Goal: Task Accomplishment & Management: Manage account settings

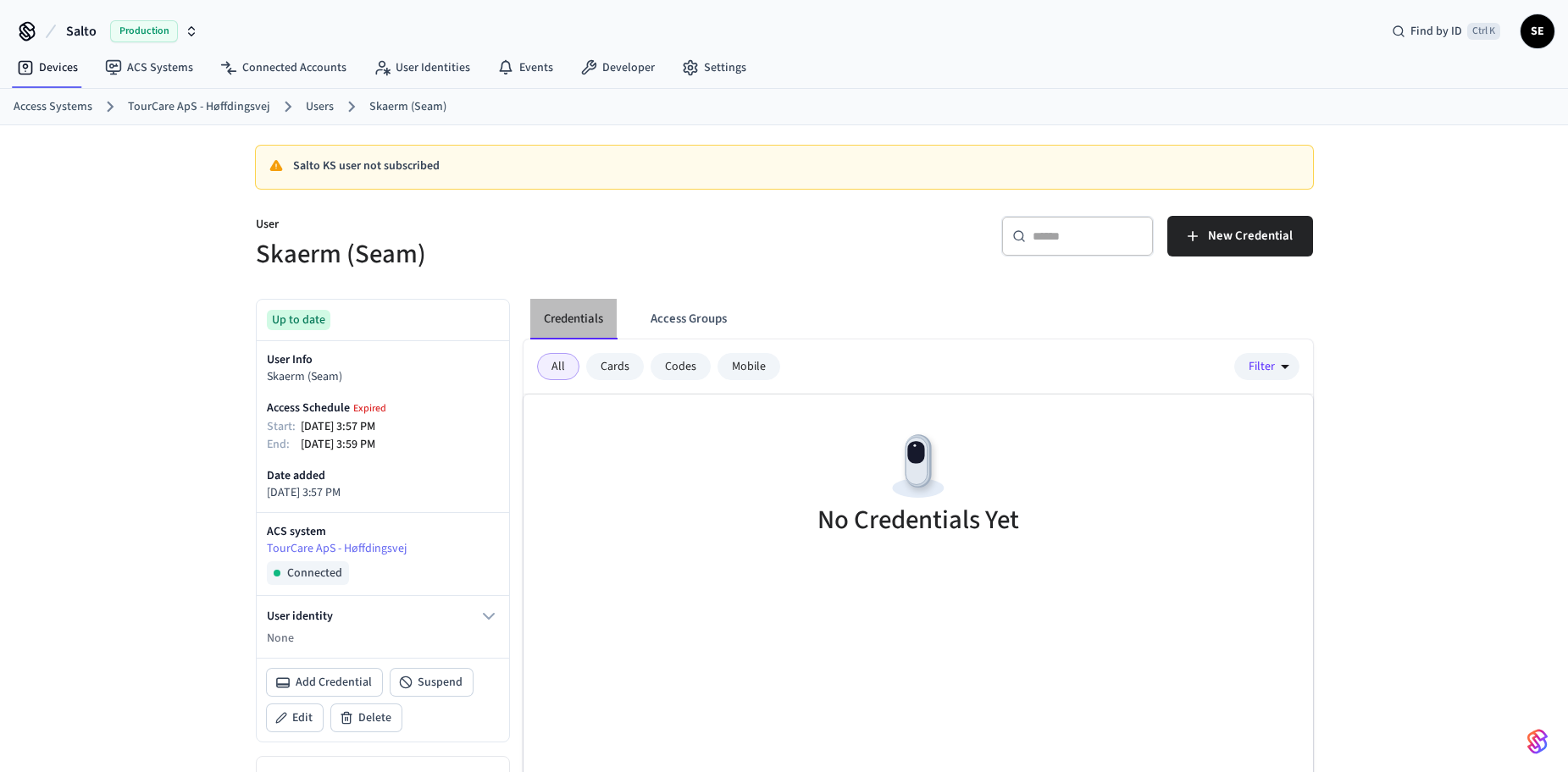
click at [584, 305] on button "Credentials" at bounding box center [573, 319] width 86 height 41
click at [319, 108] on link "Users" at bounding box center [320, 107] width 28 height 18
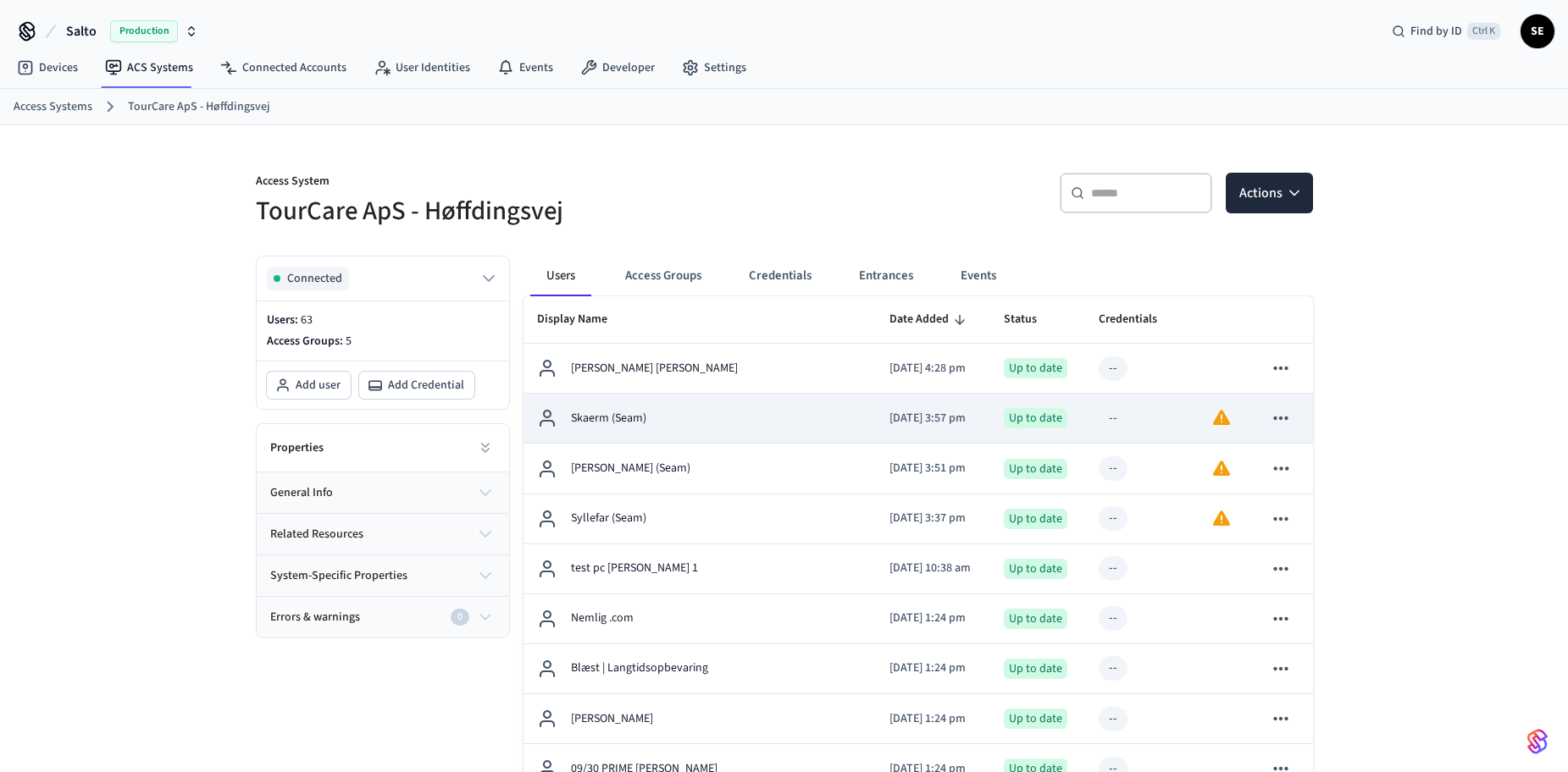
click at [673, 406] on td "Skaerm (Seam)" at bounding box center [700, 418] width 353 height 50
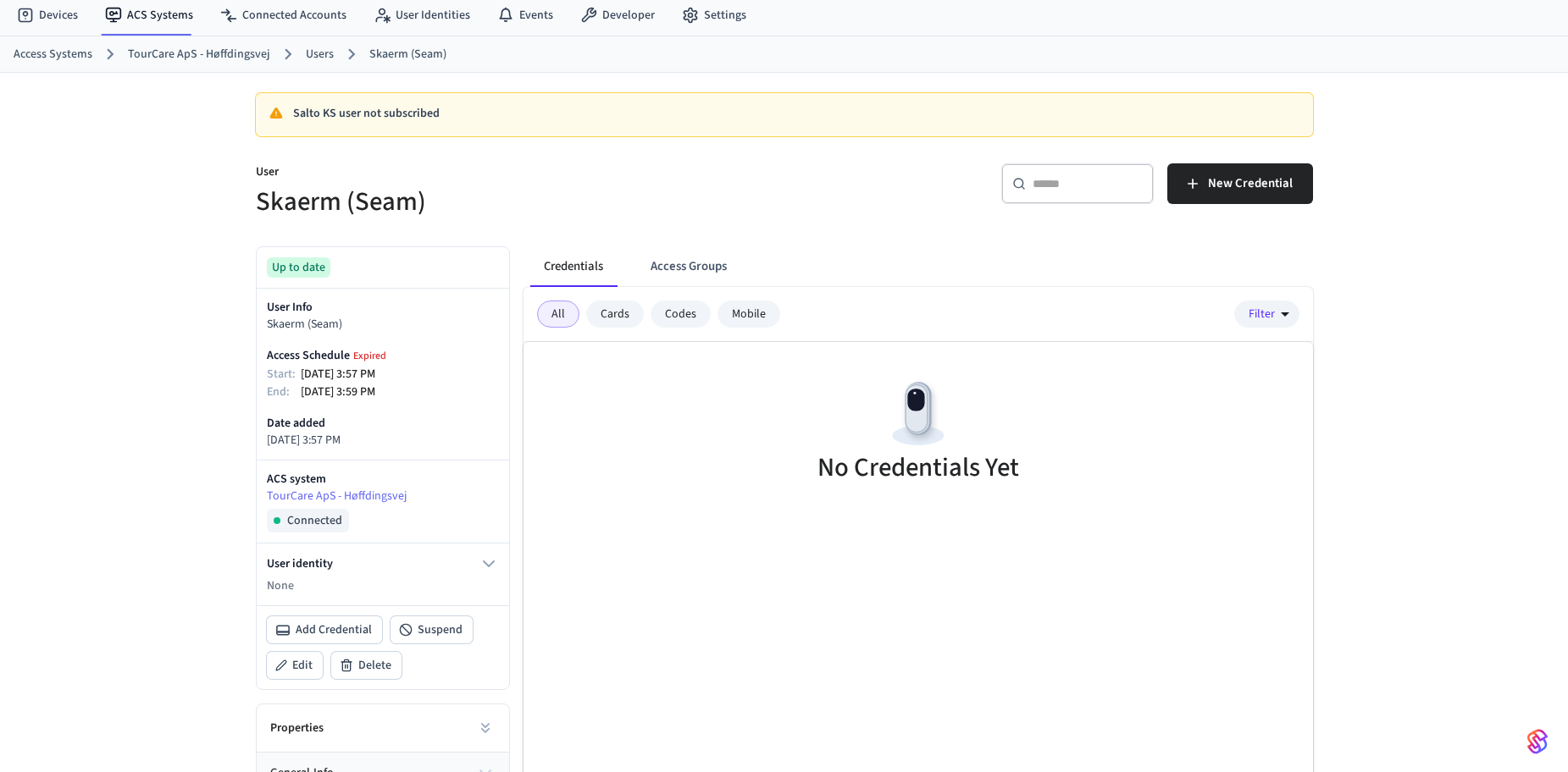
scroll to position [199, 0]
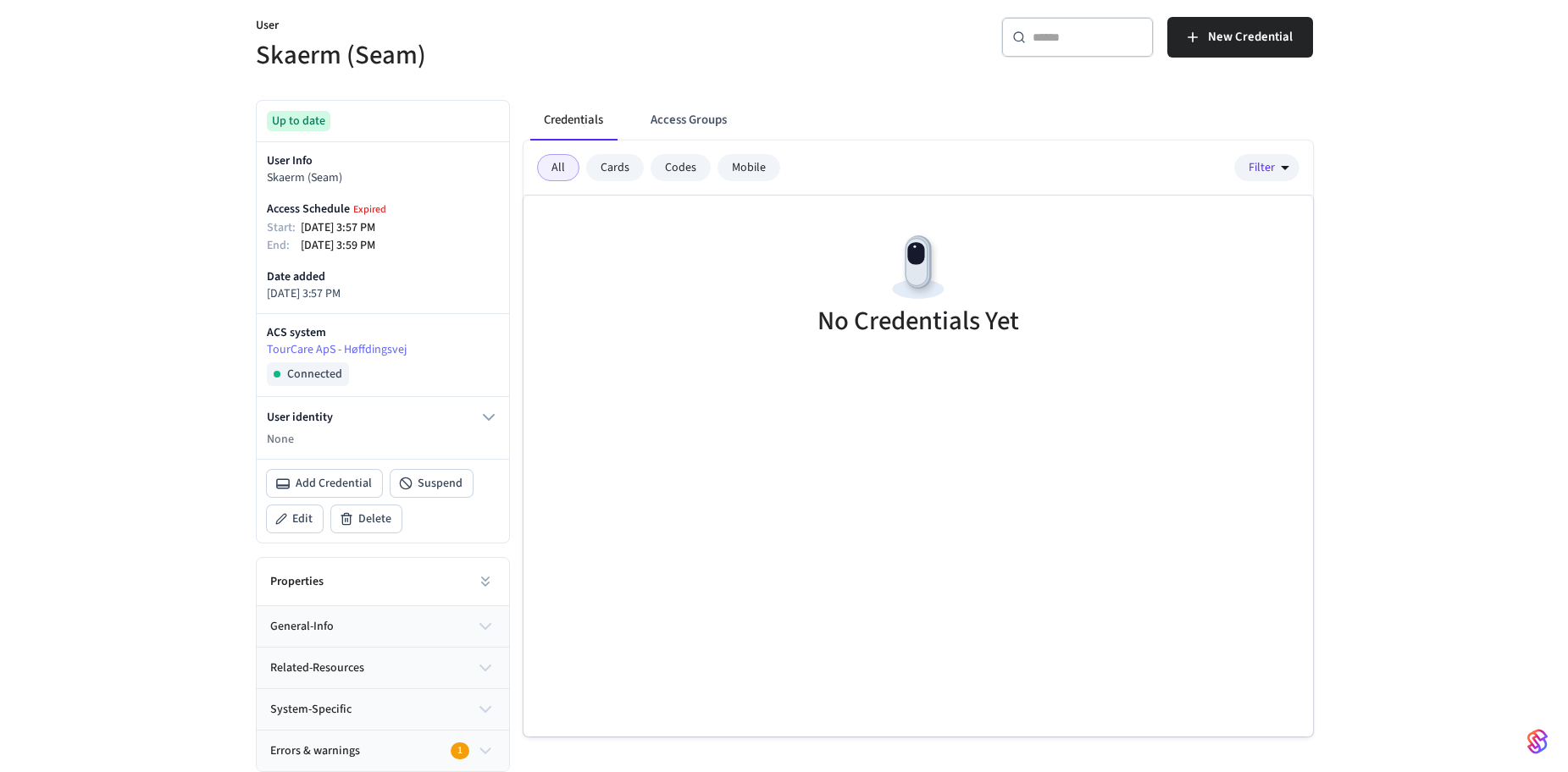
click at [429, 627] on button "general-info" at bounding box center [382, 627] width 252 height 41
click at [479, 667] on button at bounding box center [489, 671] width 27 height 27
click at [479, 676] on button at bounding box center [489, 671] width 27 height 27
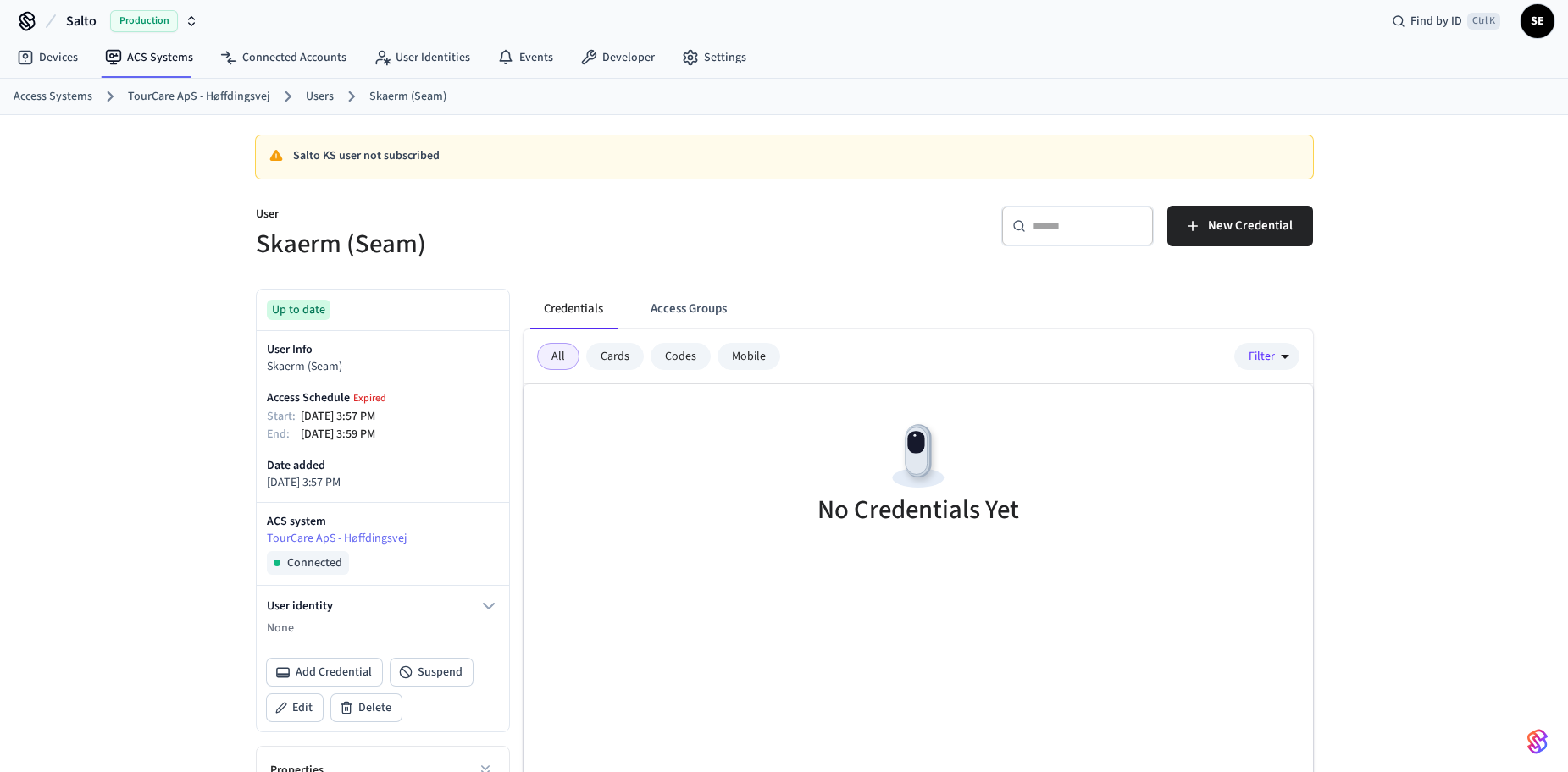
scroll to position [0, 0]
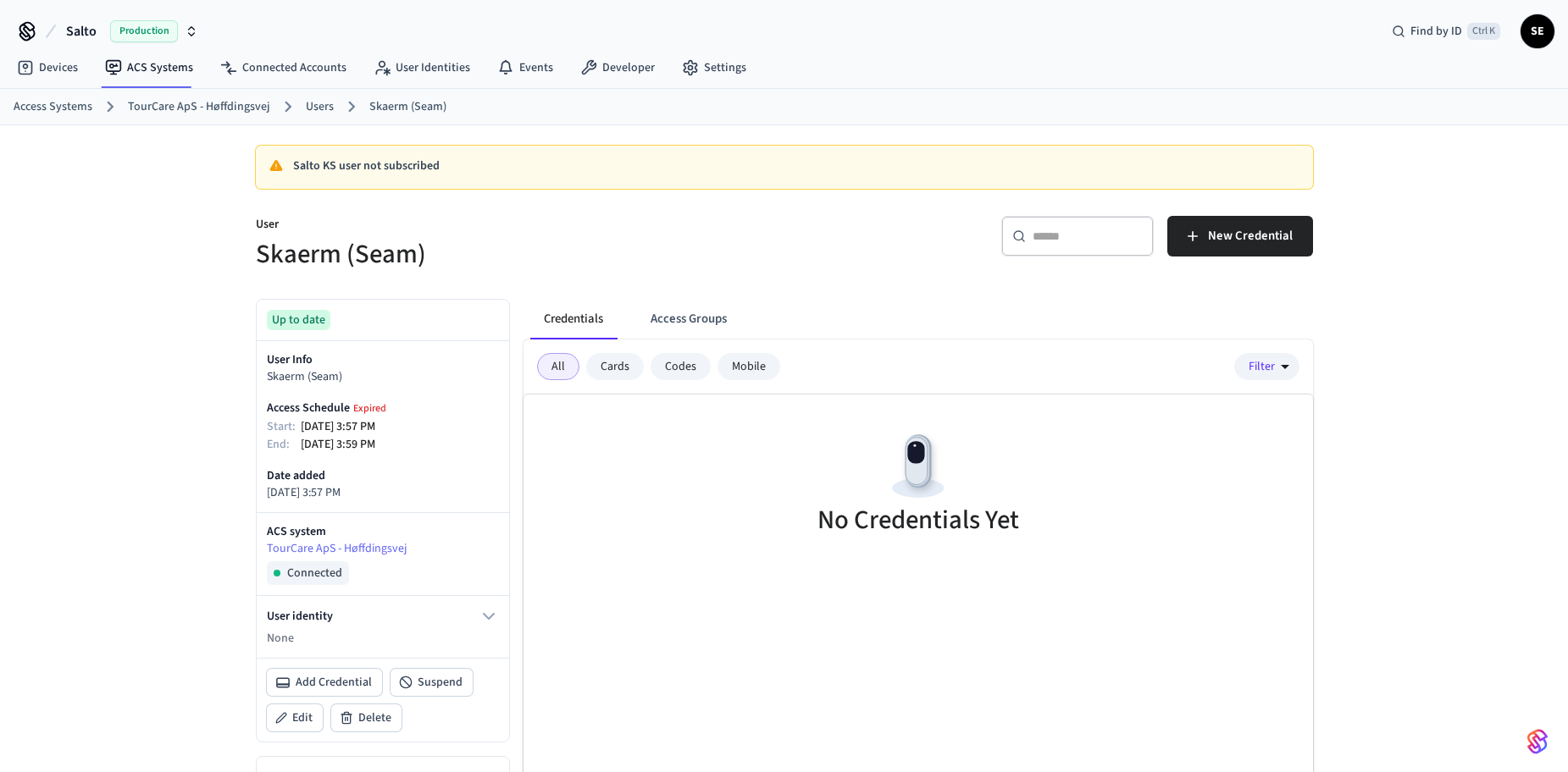
click at [306, 104] on link "Users" at bounding box center [320, 107] width 28 height 18
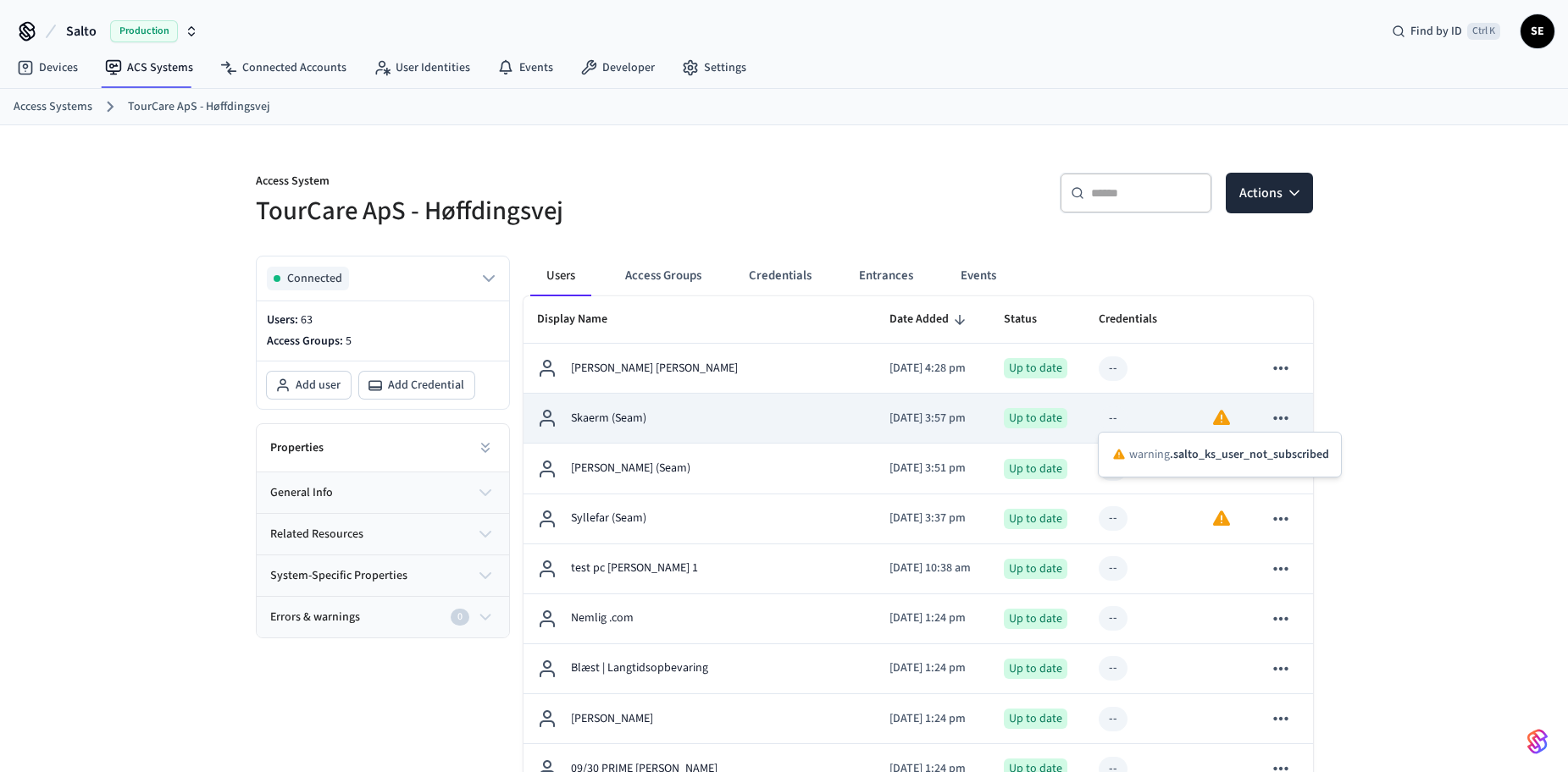
click at [1230, 418] on icon "sticky table" at bounding box center [1222, 418] width 21 height 20
click at [1223, 411] on icon "sticky table" at bounding box center [1222, 418] width 21 height 20
click at [1216, 419] on icon "sticky table" at bounding box center [1222, 418] width 17 height 15
click at [1172, 418] on div "--" at bounding box center [1142, 418] width 85 height 25
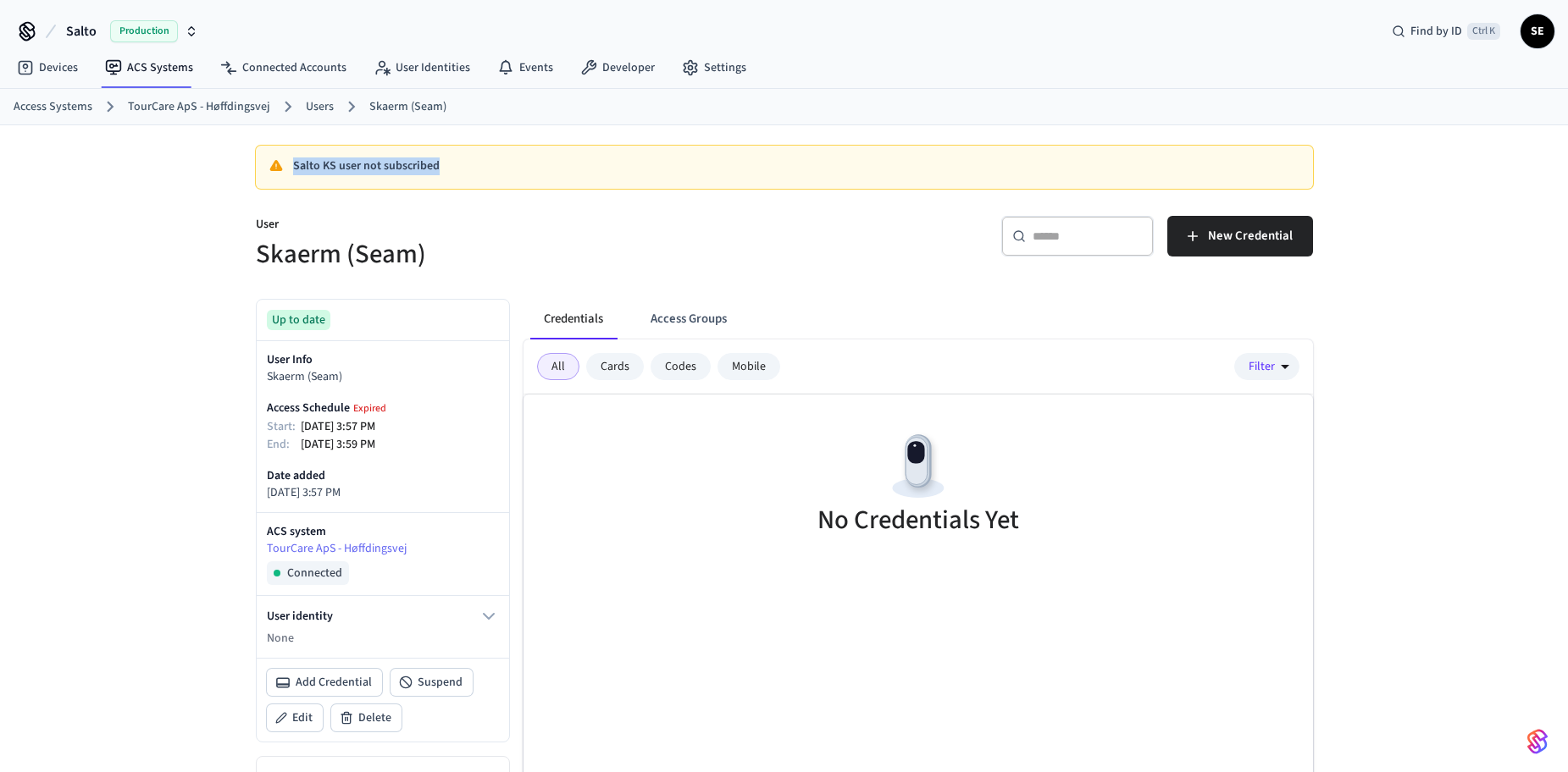
drag, startPoint x: 432, startPoint y: 170, endPoint x: 179, endPoint y: 143, distance: 254.4
click at [179, 143] on div "Salto KS user not subscribed User Skaerm (Seam) ​ ​ New Credential Up to date U…" at bounding box center [784, 548] width 1568 height 845
click at [866, 258] on div "​ ​ New Credential" at bounding box center [1054, 243] width 519 height 54
click at [869, 256] on div "​ ​ New Credential" at bounding box center [1054, 243] width 519 height 54
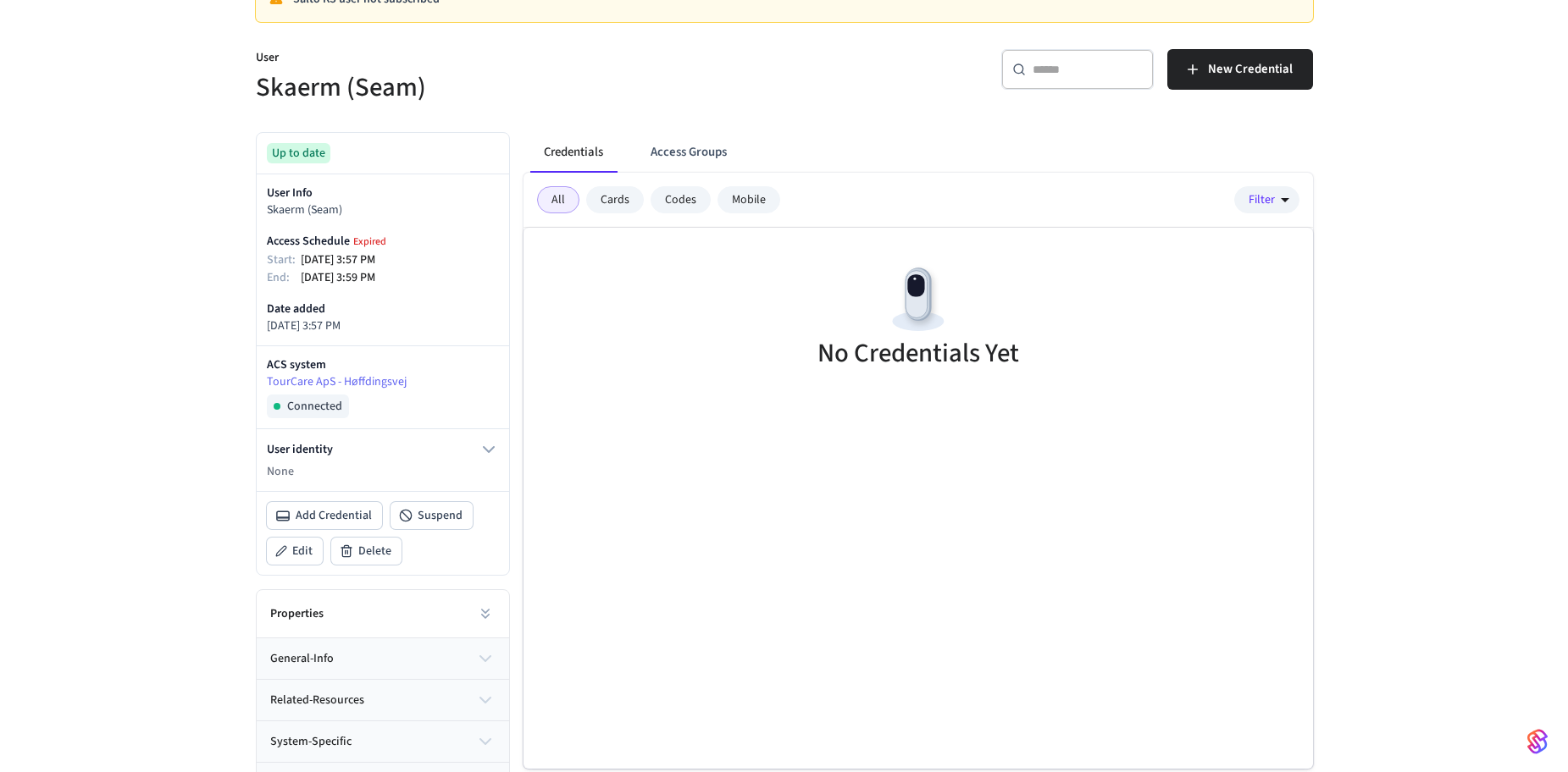
scroll to position [199, 0]
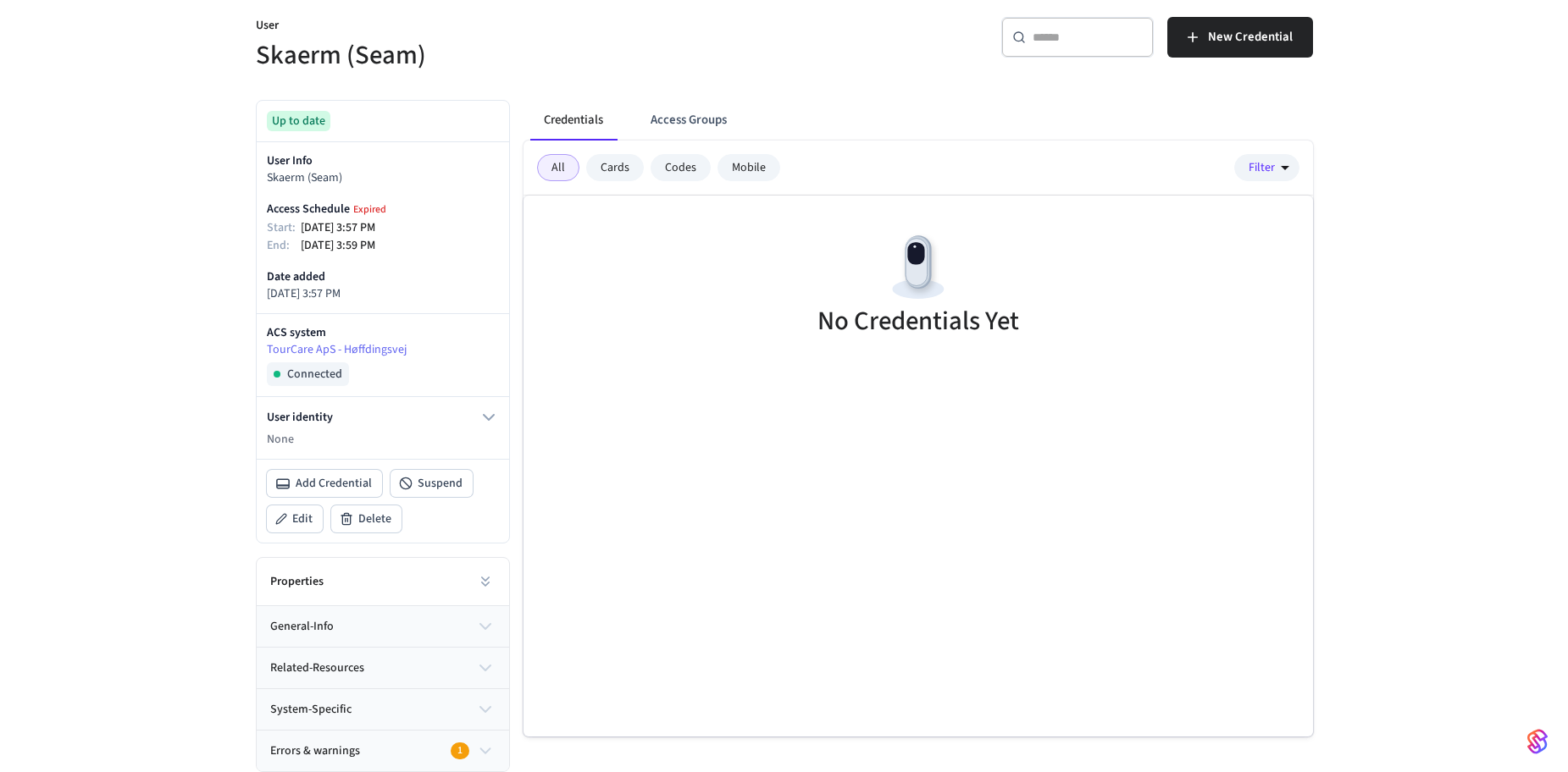
click at [420, 754] on div "Errors & warnings 1" at bounding box center [373, 752] width 207 height 18
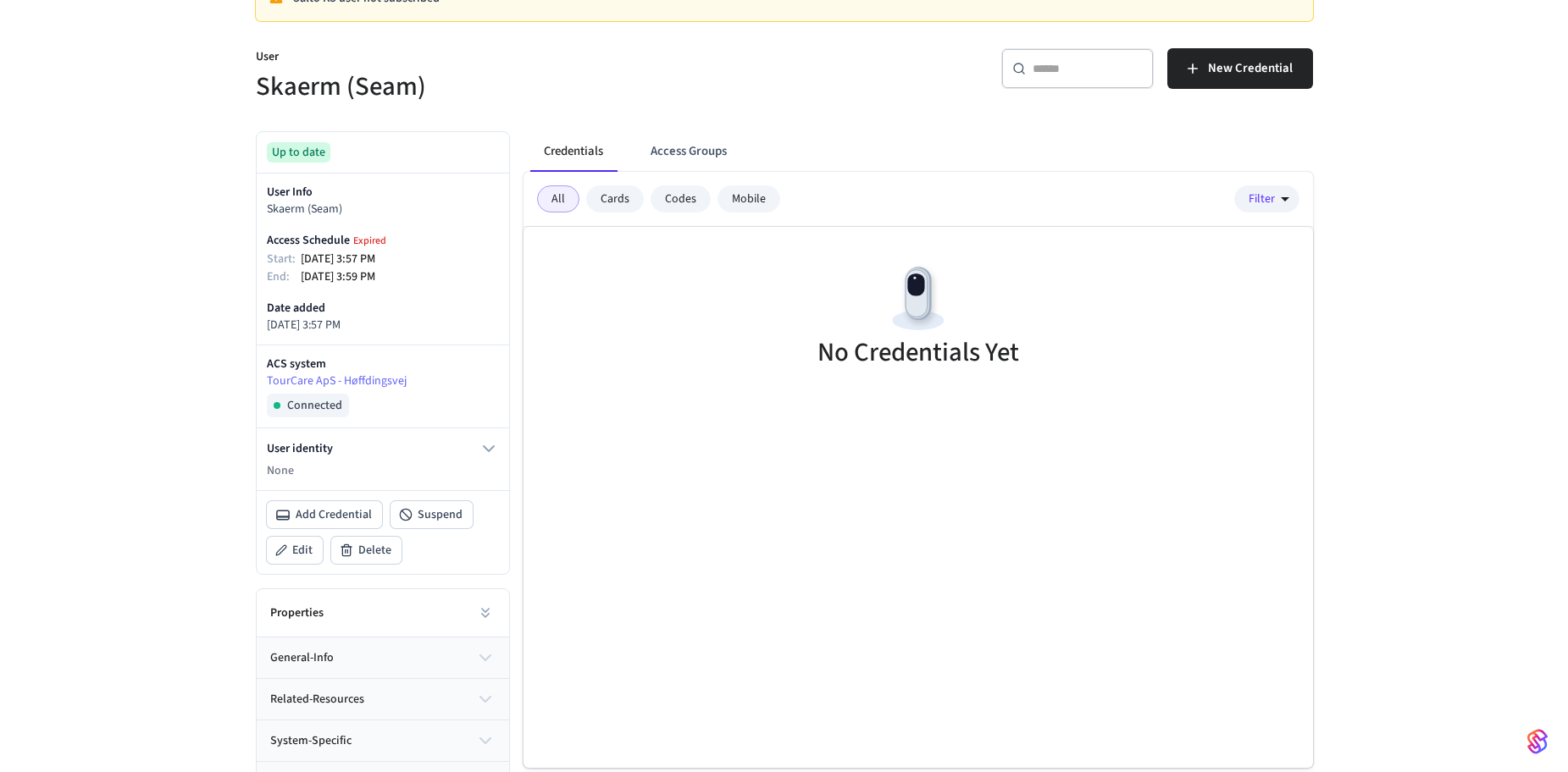
scroll to position [0, 0]
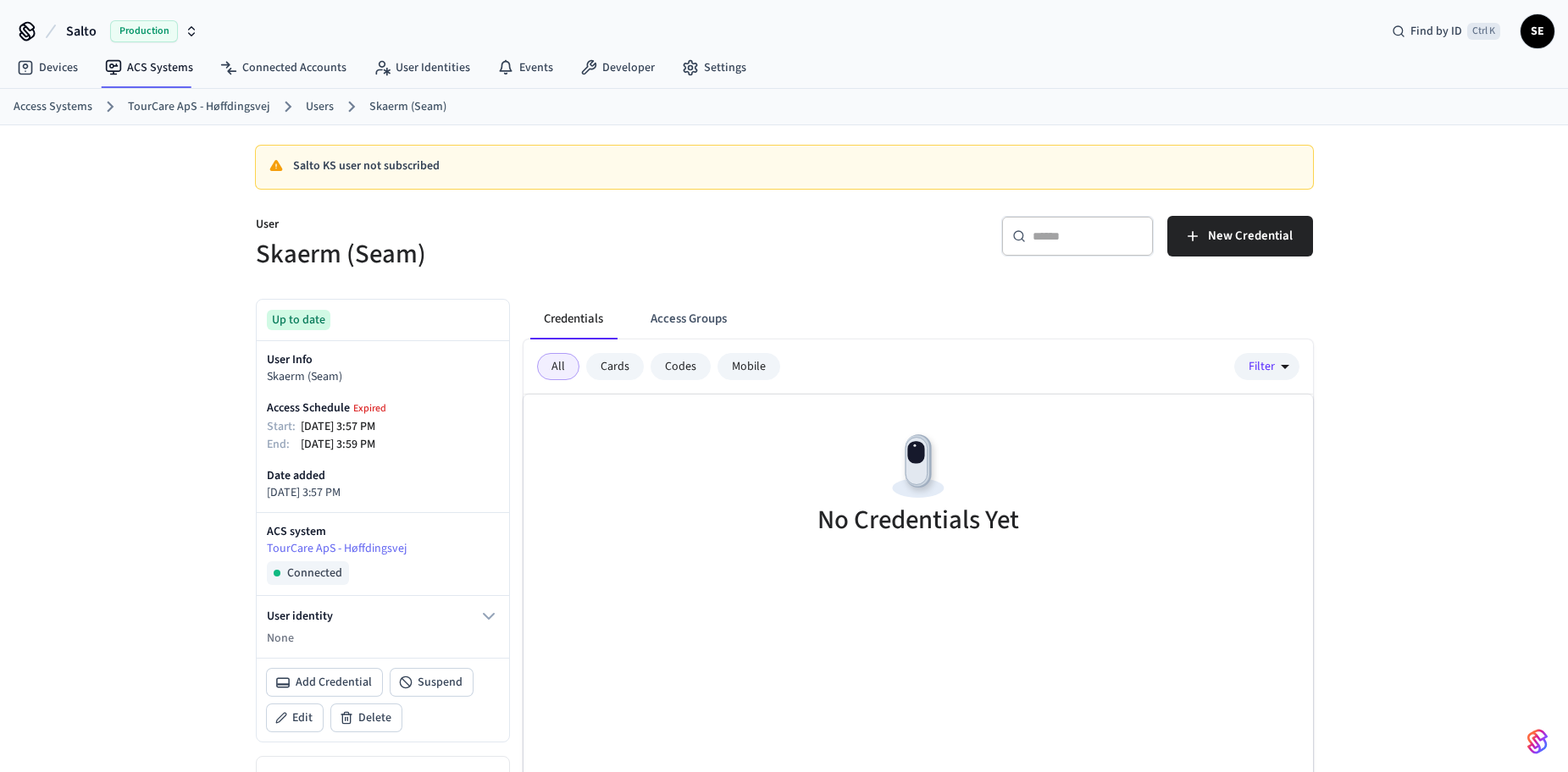
click at [324, 105] on link "Users" at bounding box center [320, 107] width 28 height 18
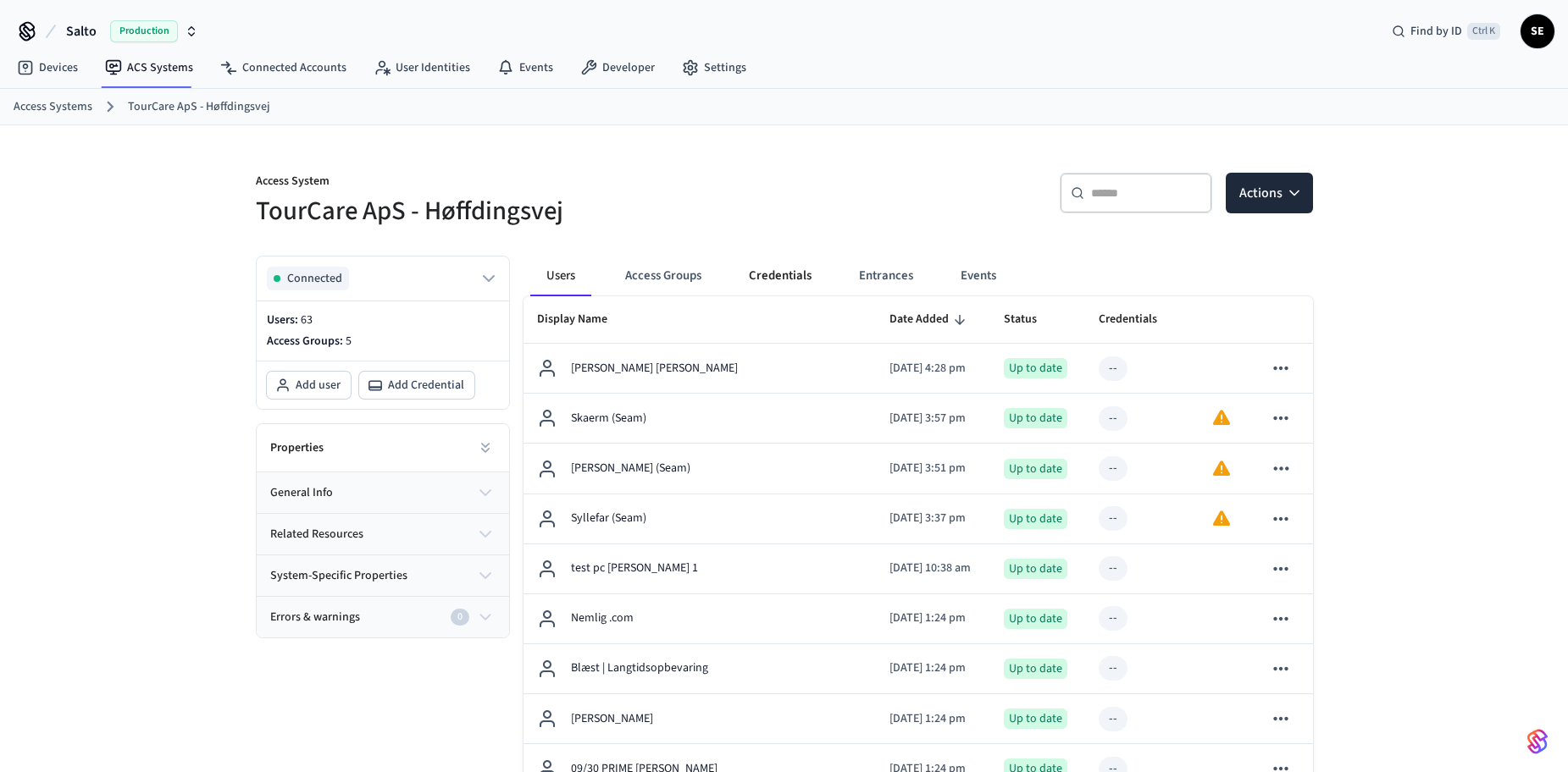
click at [782, 272] on button "Credentials" at bounding box center [780, 276] width 90 height 41
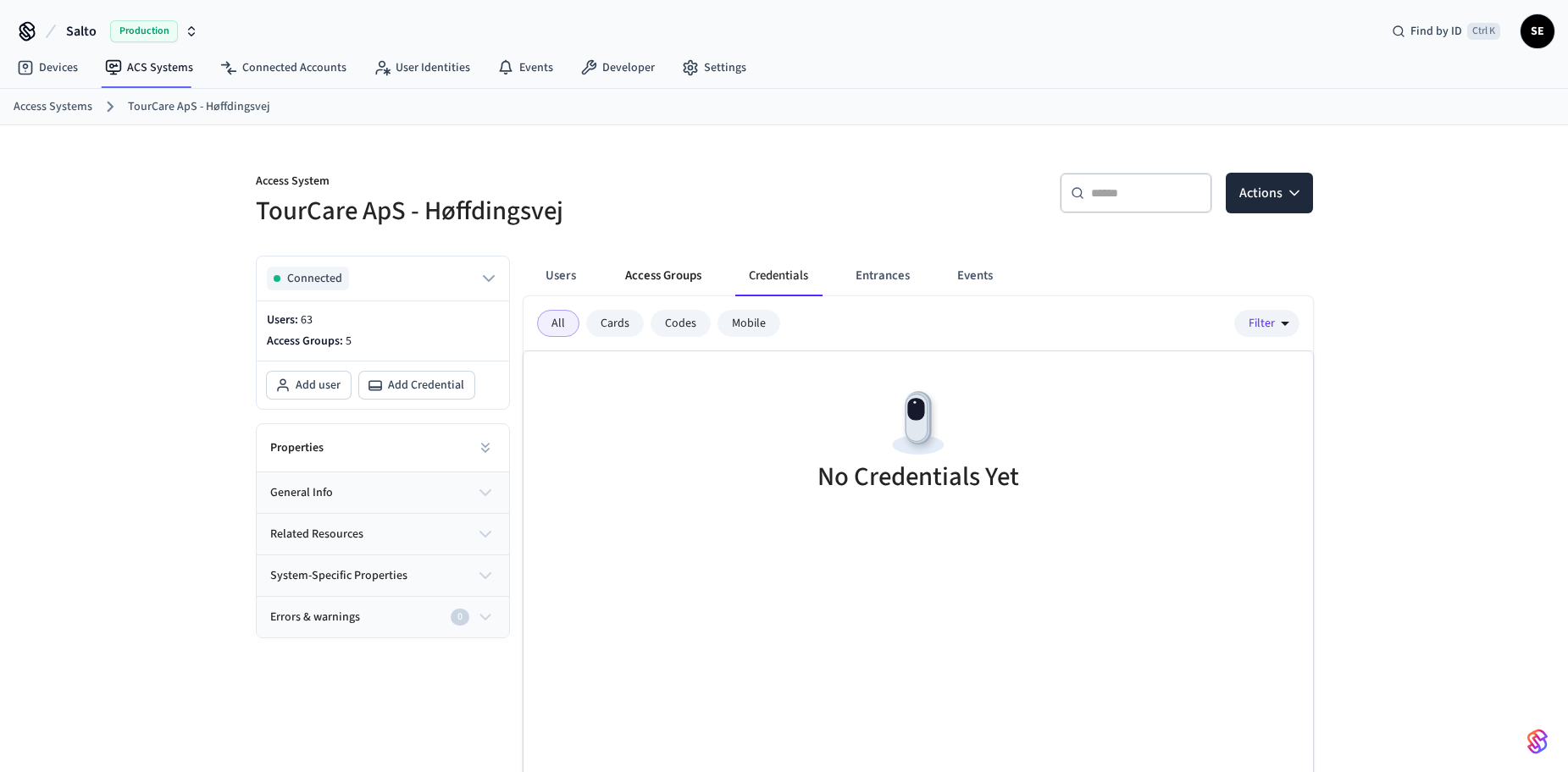
click at [637, 276] on button "Access Groups" at bounding box center [663, 276] width 103 height 41
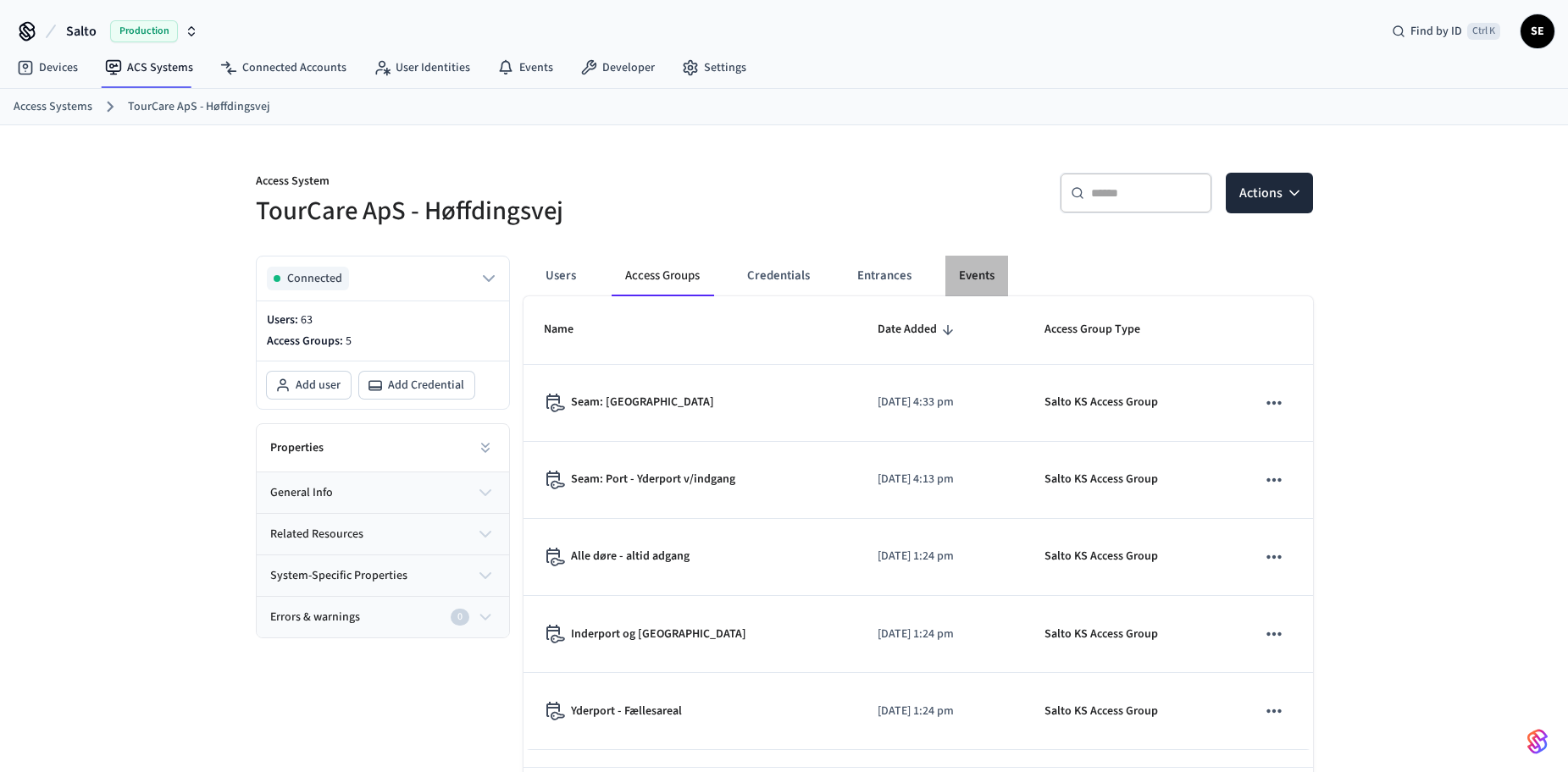
click at [984, 273] on button "Events" at bounding box center [976, 276] width 62 height 41
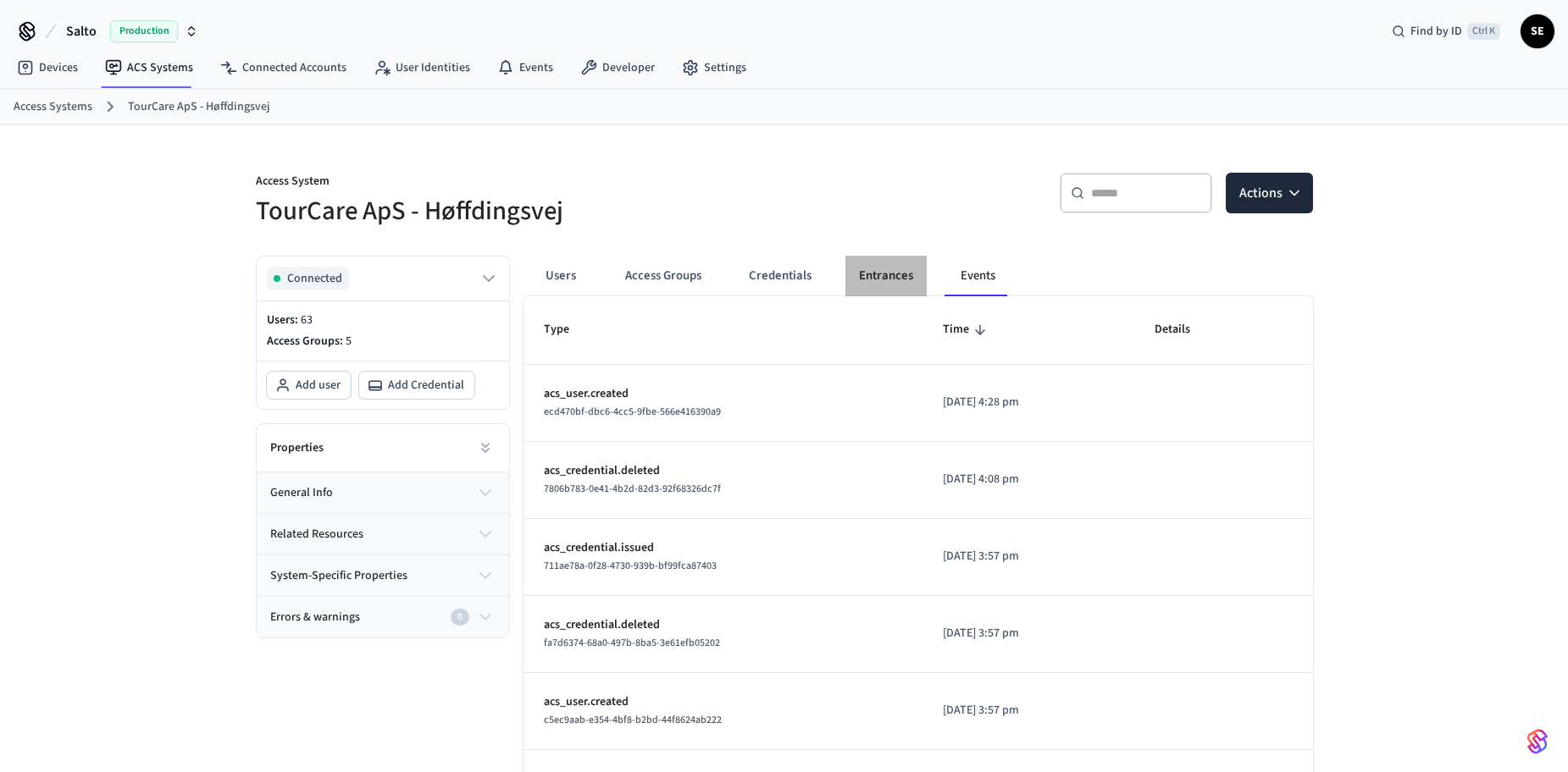
click at [872, 265] on button "Entrances" at bounding box center [885, 276] width 81 height 41
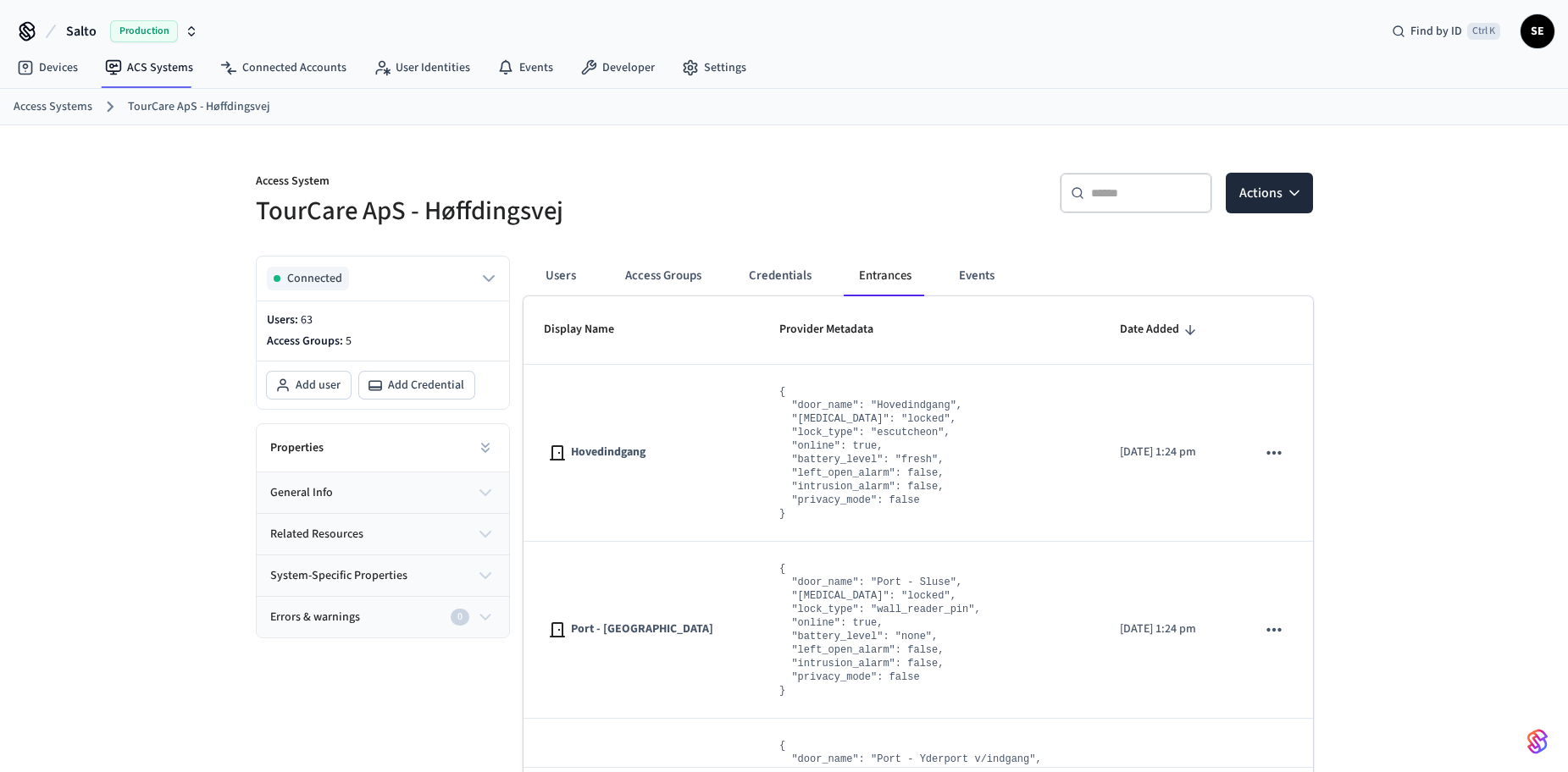
click at [1013, 274] on div "Users Access Groups Credentials Entrances Events" at bounding box center [779, 276] width 498 height 41
click at [979, 277] on button "Events" at bounding box center [976, 276] width 62 height 41
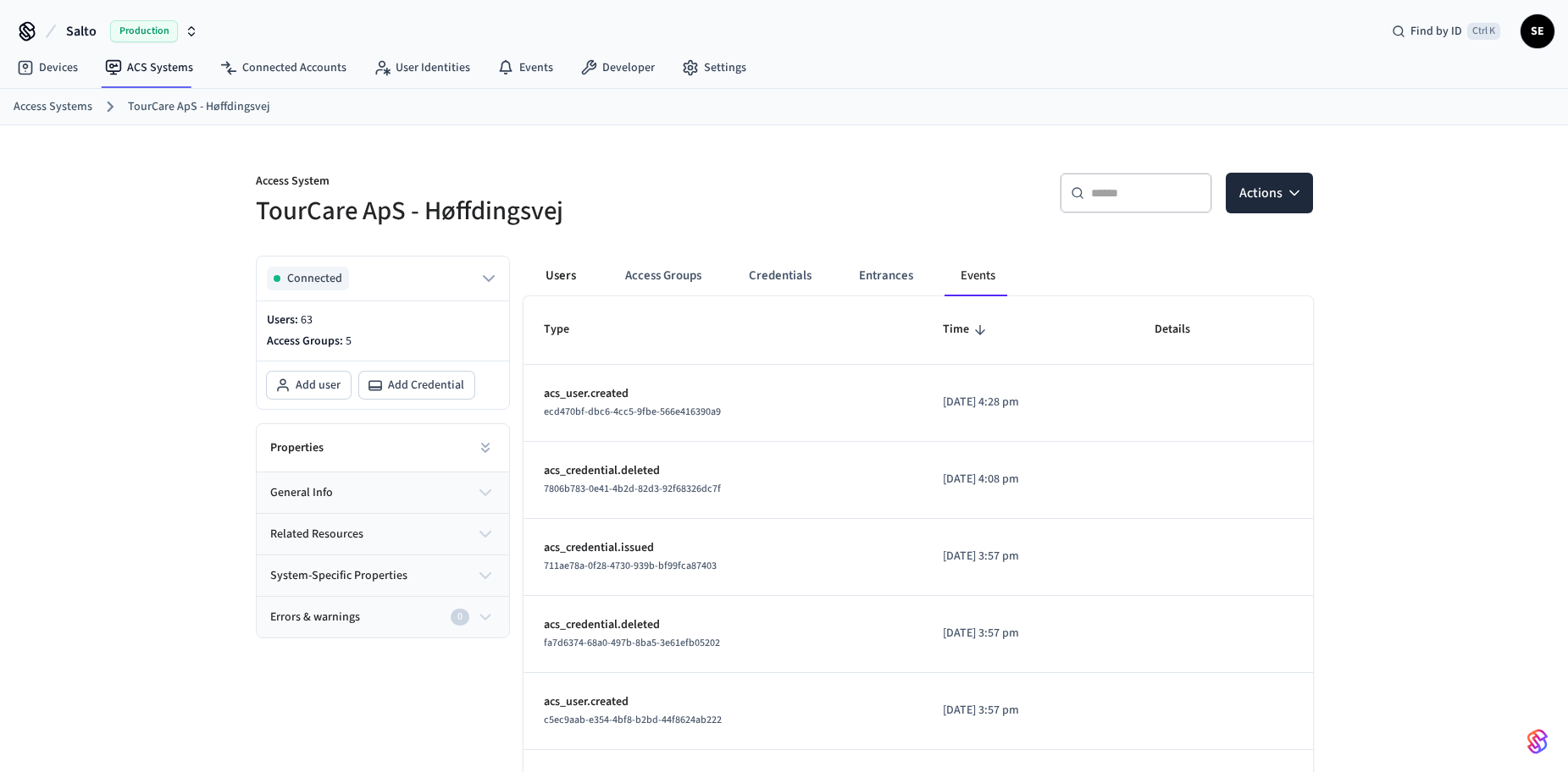
click at [584, 269] on button "Users" at bounding box center [561, 276] width 61 height 41
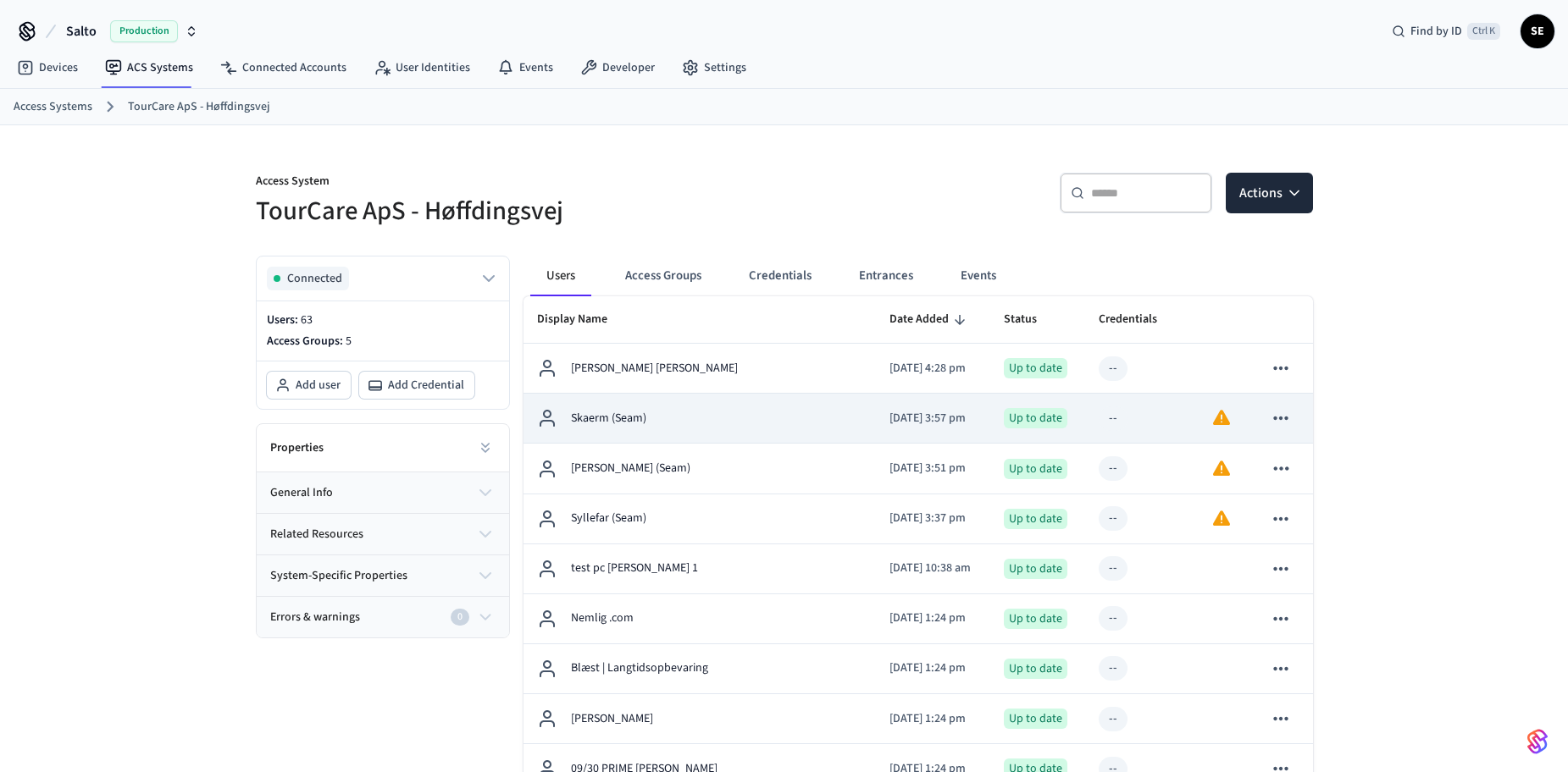
click at [599, 399] on td "Skaerm (Seam)" at bounding box center [700, 418] width 353 height 50
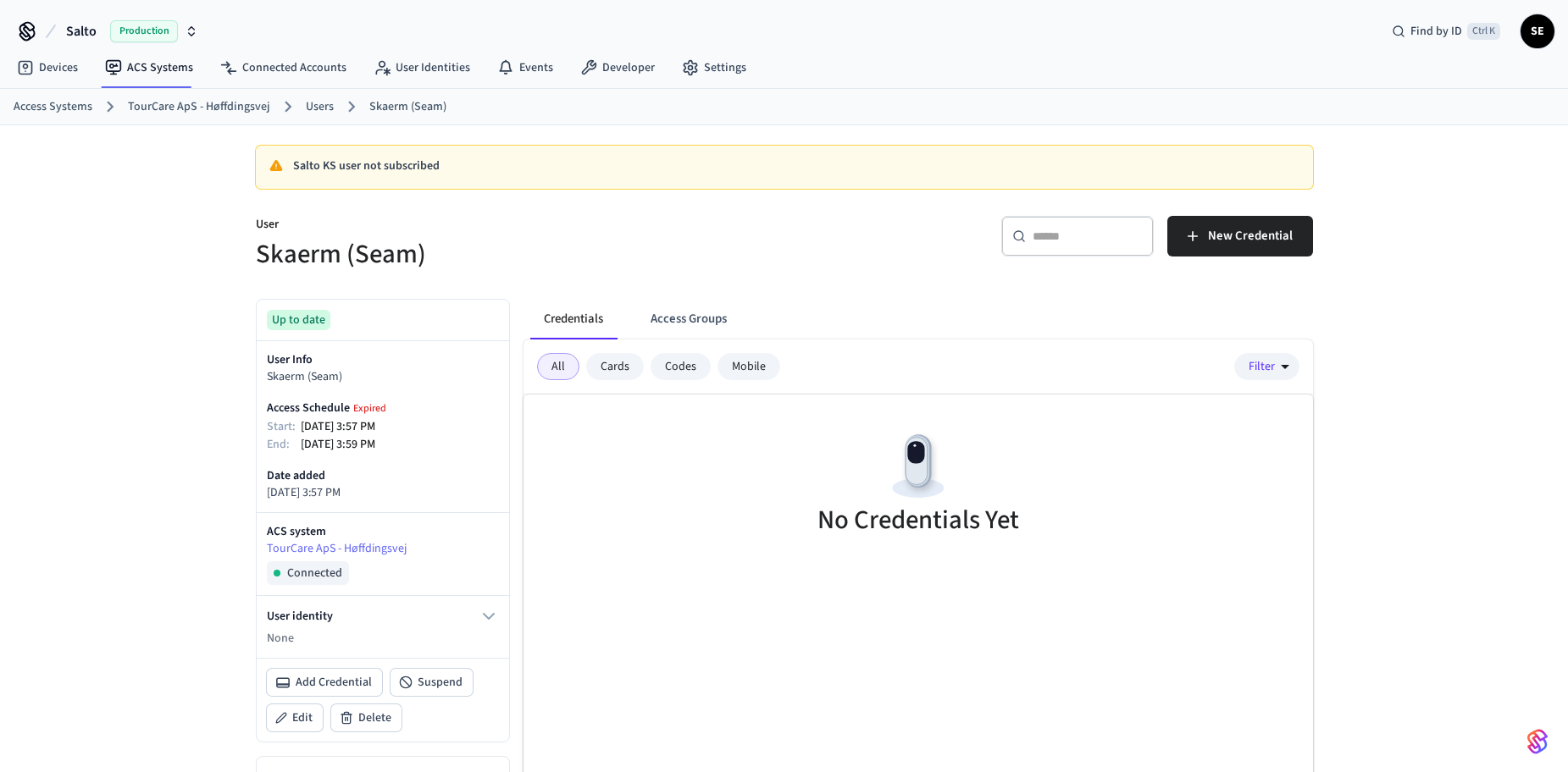
click at [316, 101] on link "Users" at bounding box center [320, 107] width 28 height 18
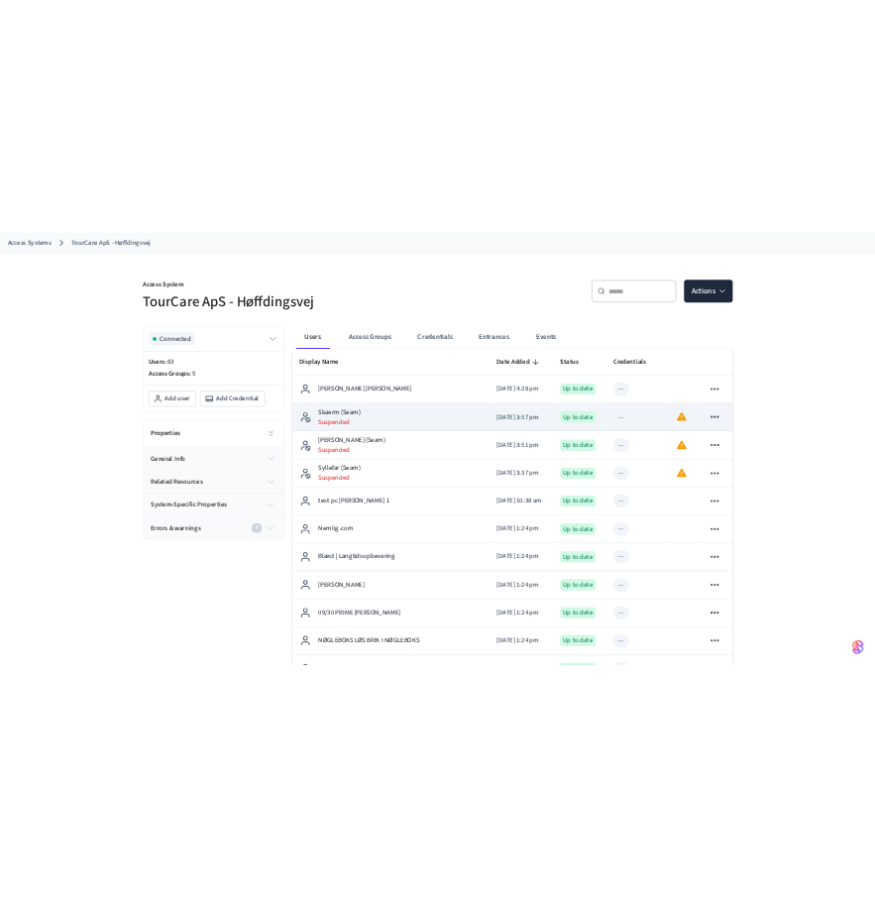
scroll to position [99, 0]
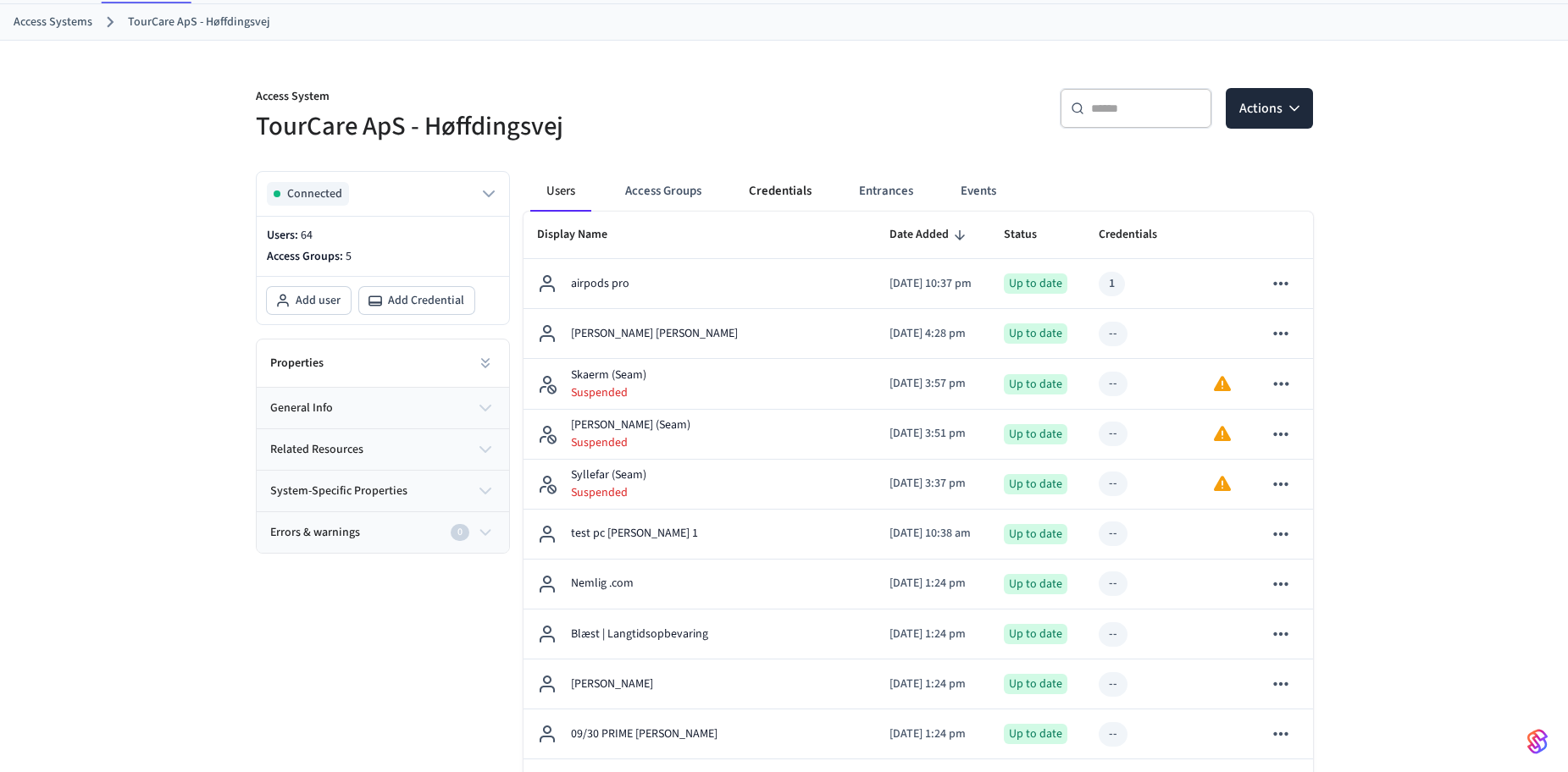
click at [785, 180] on button "Credentials" at bounding box center [780, 191] width 90 height 41
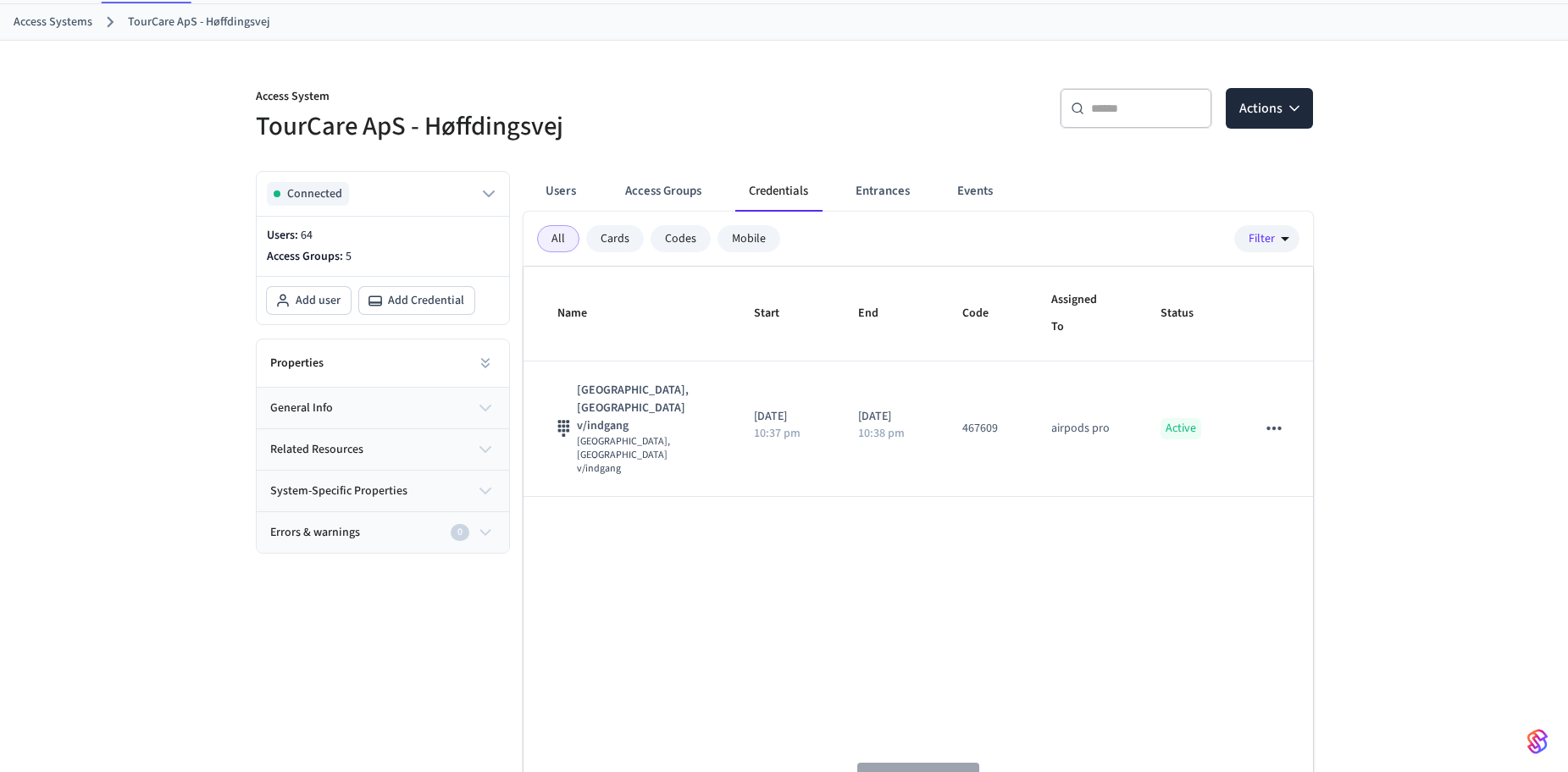
click at [702, 535] on div "Name Start End Code Assigned To Status Port - [GEOGRAPHIC_DATA], [GEOGRAPHIC_DA…" at bounding box center [919, 536] width 790 height 541
click at [1289, 120] on button "Actions" at bounding box center [1270, 108] width 87 height 41
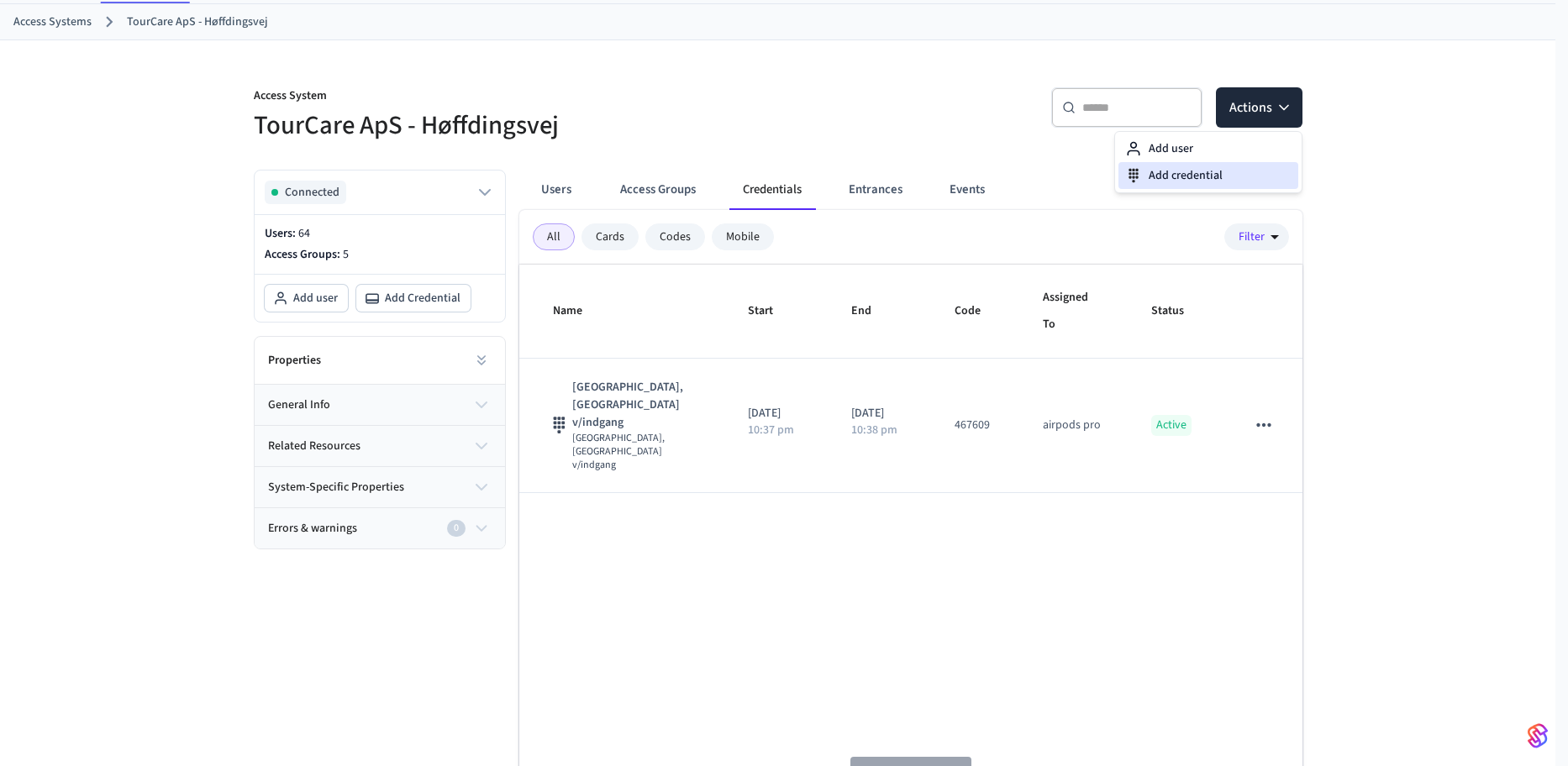
click at [1277, 180] on div "Add credential" at bounding box center [1209, 175] width 180 height 27
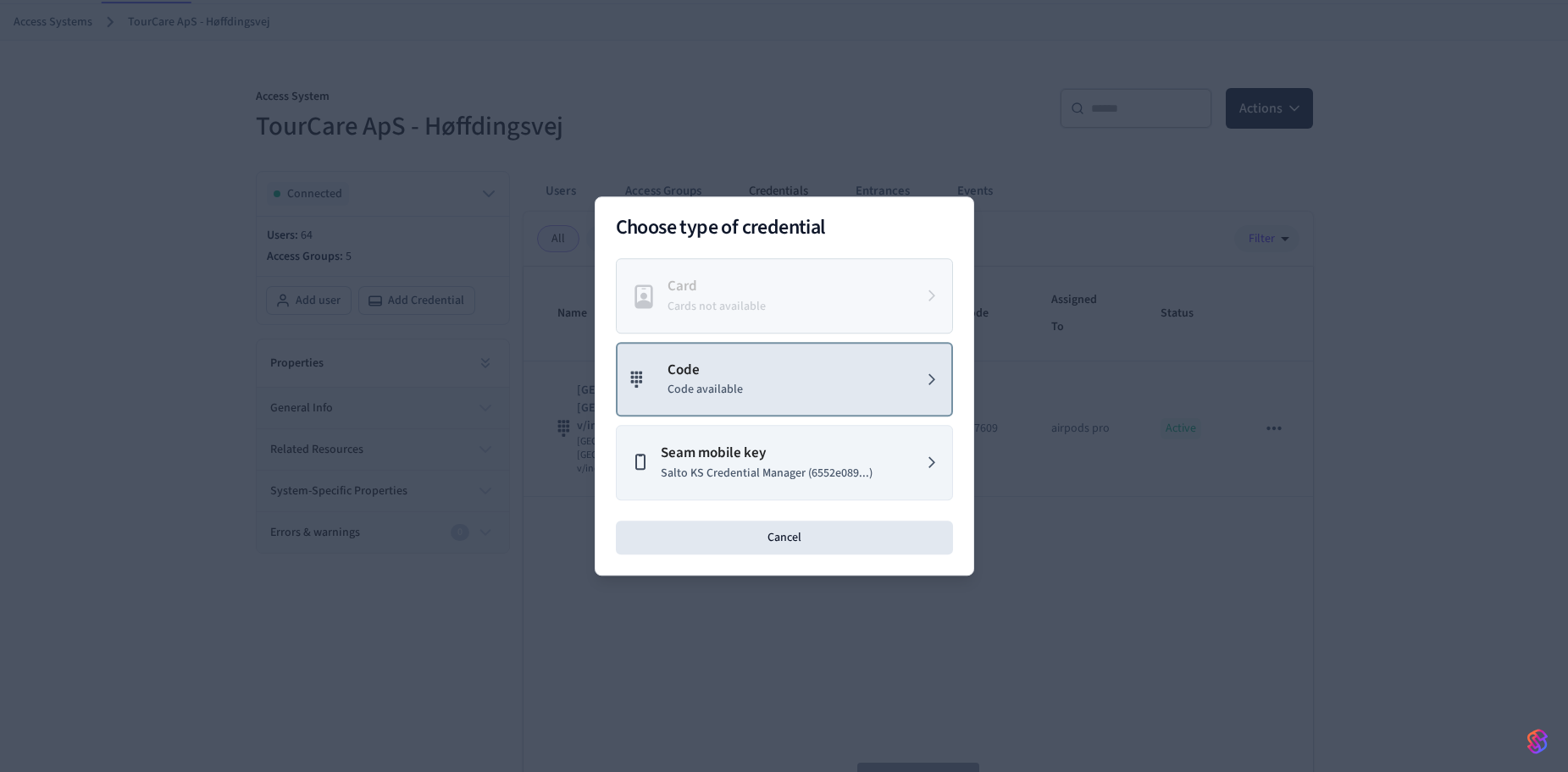
click at [838, 380] on button "Code Code available" at bounding box center [784, 380] width 338 height 75
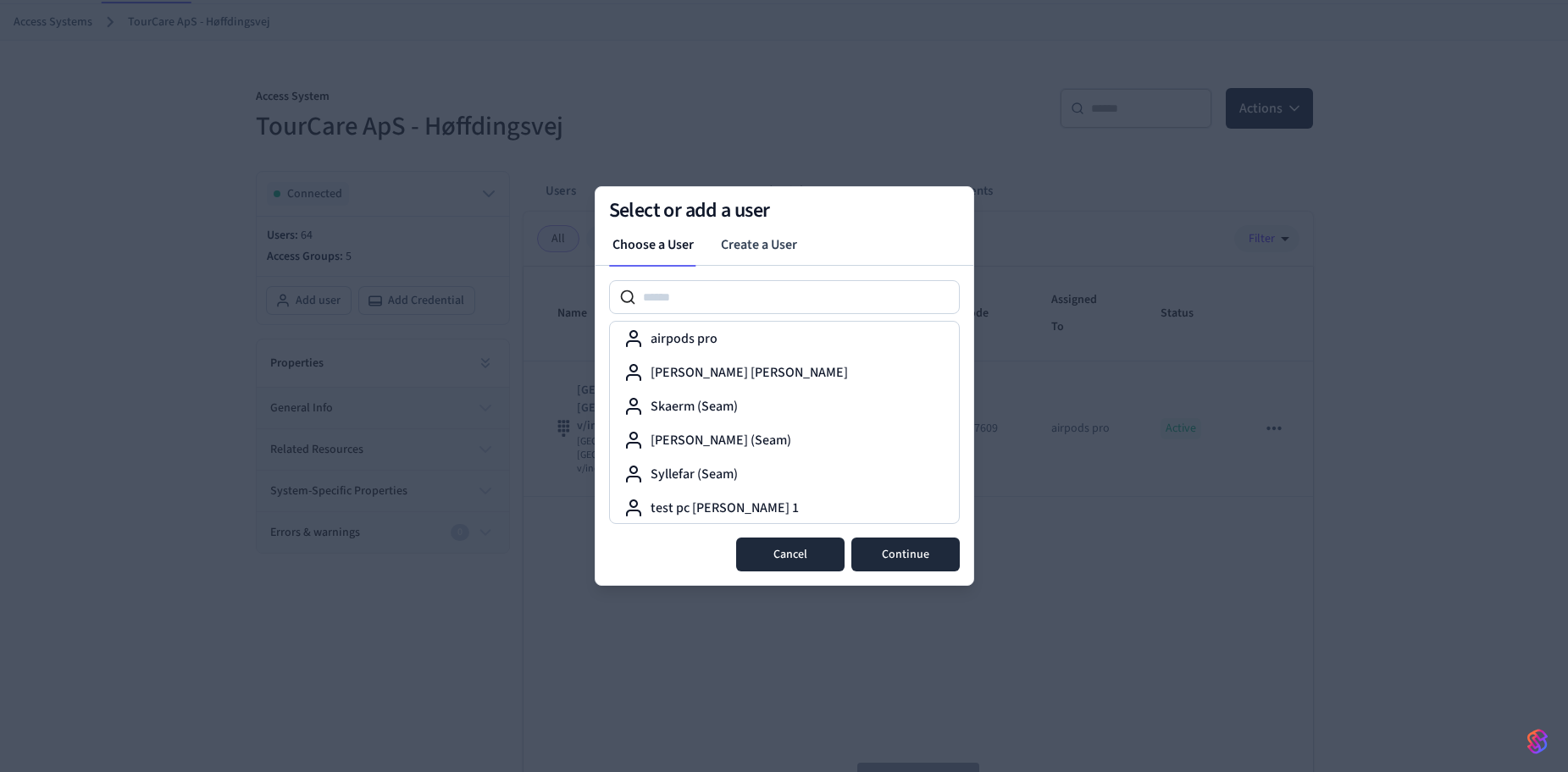
click at [814, 561] on button "Cancel" at bounding box center [790, 555] width 109 height 34
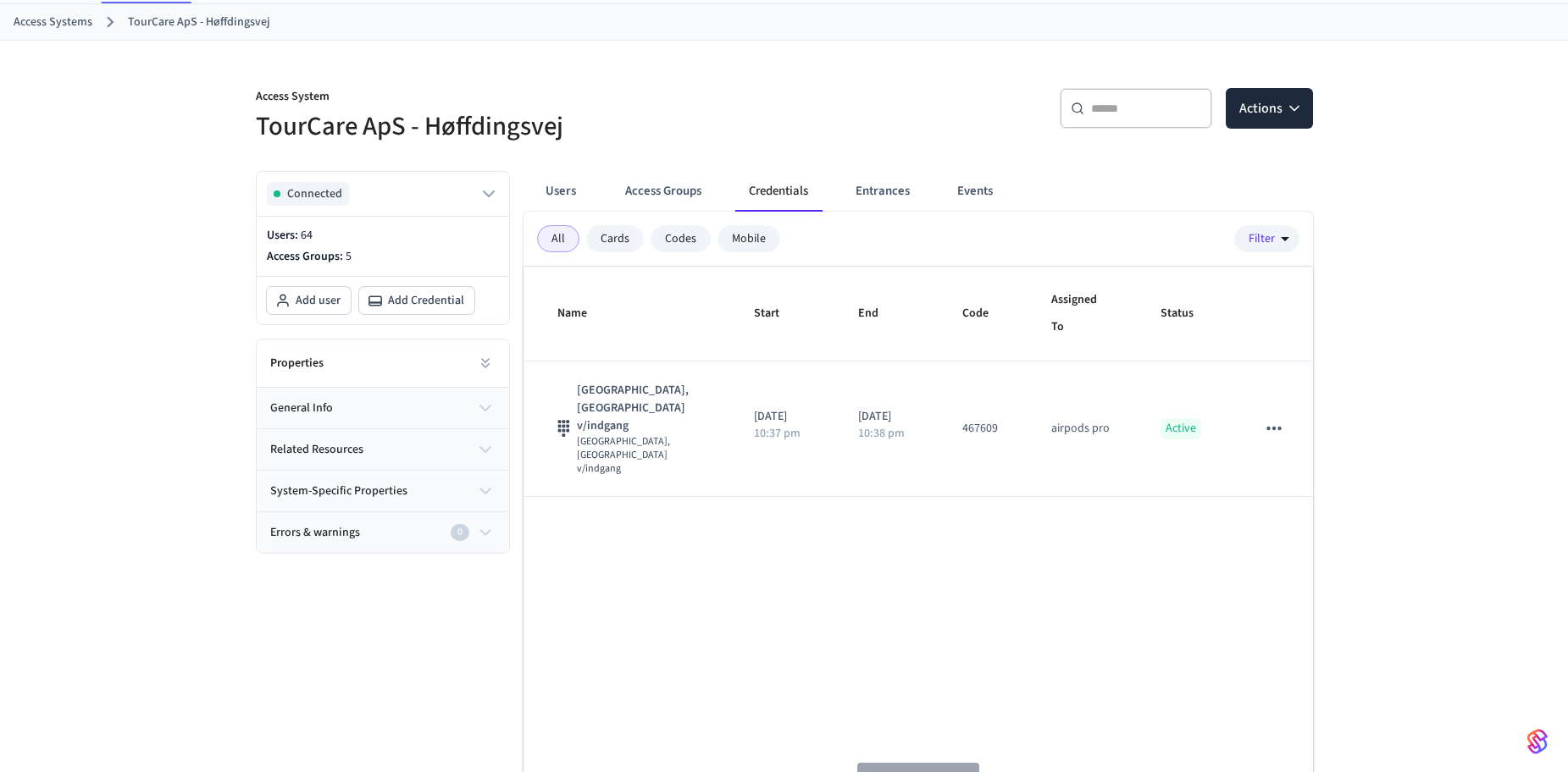
click at [1204, 560] on div "Name Start End Code Assigned To Status Port - [GEOGRAPHIC_DATA], [GEOGRAPHIC_DA…" at bounding box center [919, 536] width 790 height 541
click at [562, 186] on button "Users" at bounding box center [561, 191] width 61 height 41
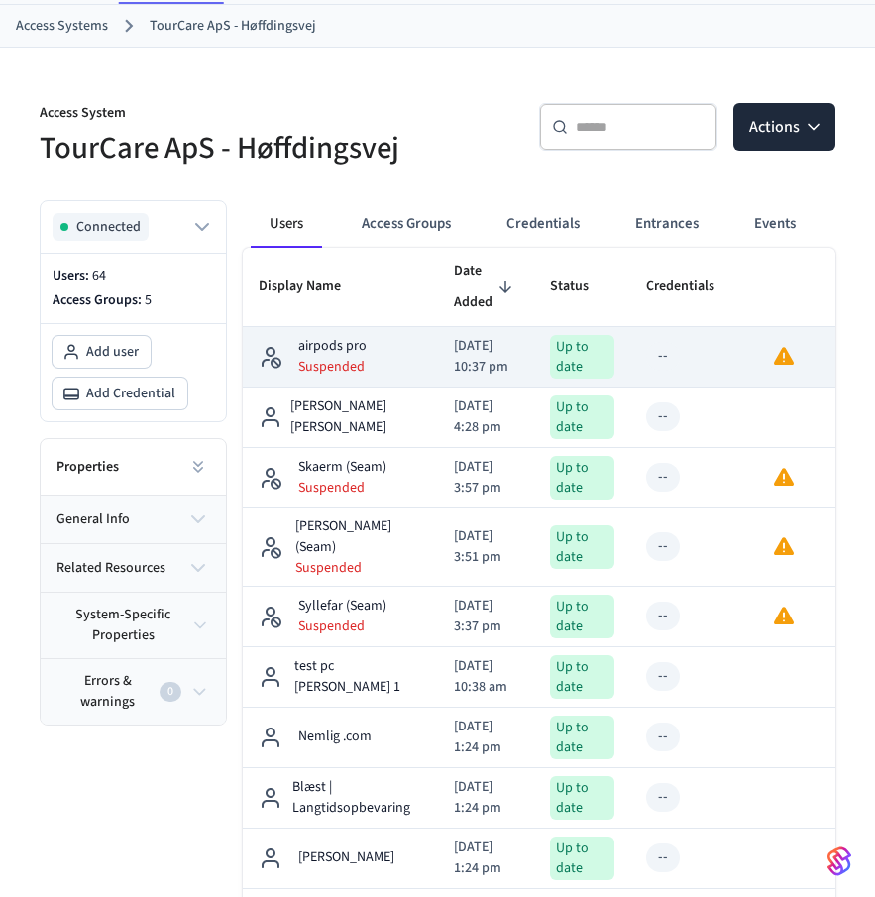
click at [373, 365] on div "airpods pro Suspended" at bounding box center [341, 356] width 164 height 41
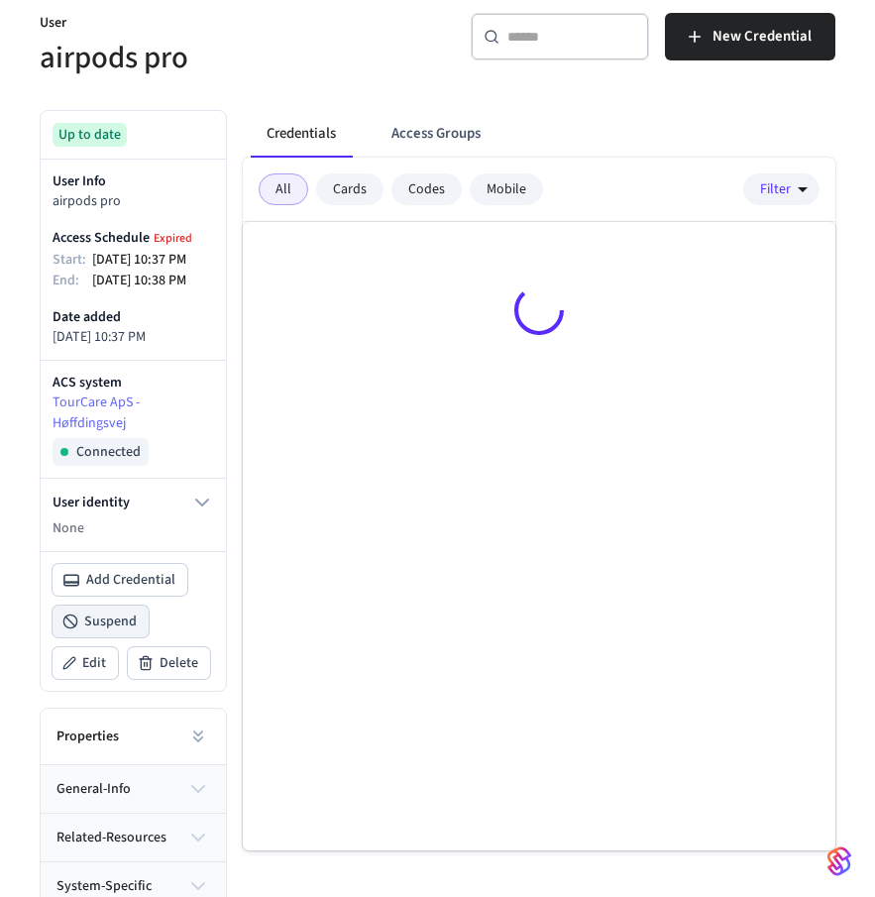
scroll to position [198, 0]
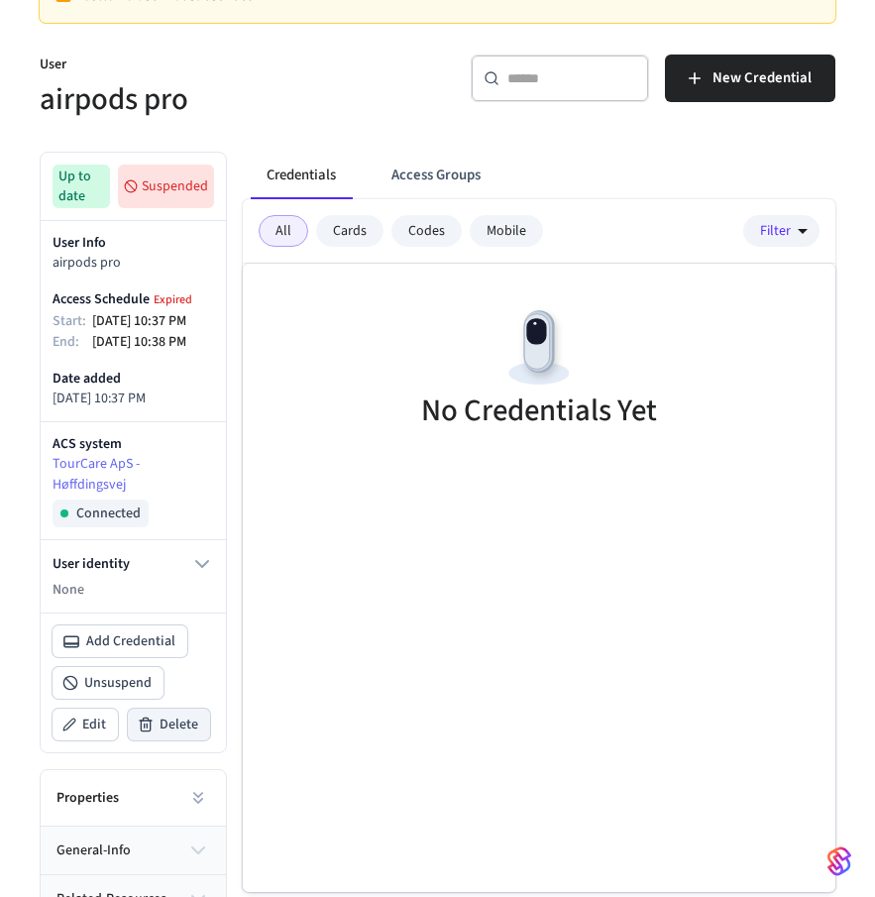
click at [174, 741] on button "Delete" at bounding box center [169, 725] width 82 height 32
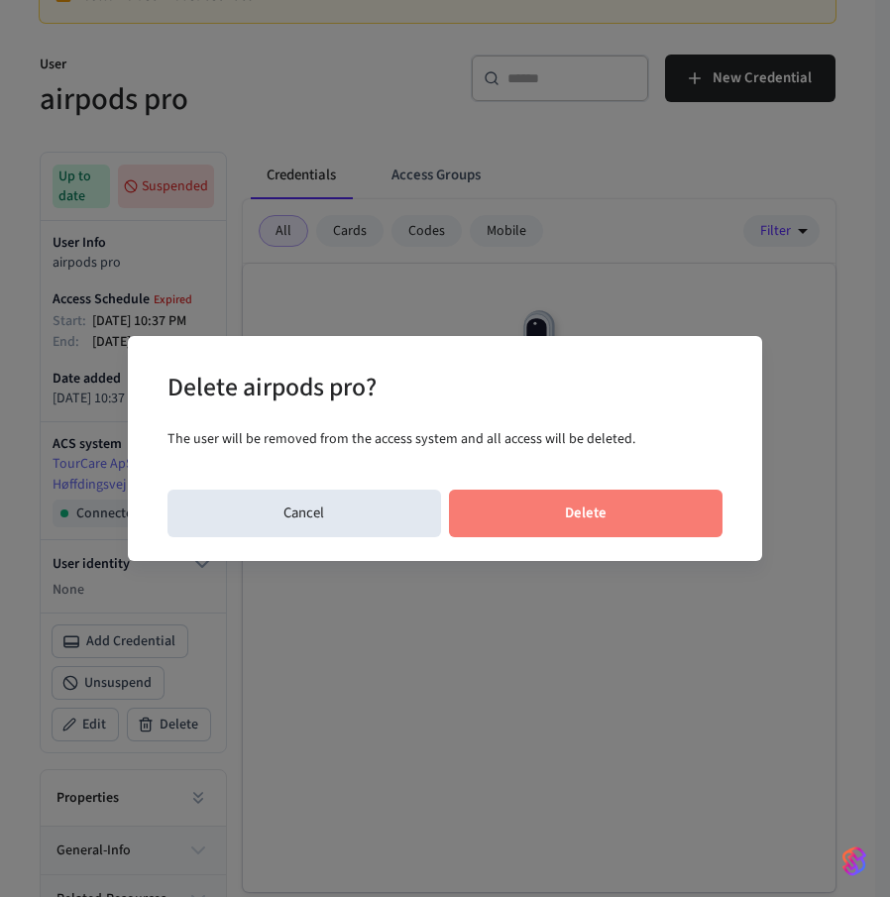
click at [557, 506] on button "Delete" at bounding box center [586, 514] width 275 height 48
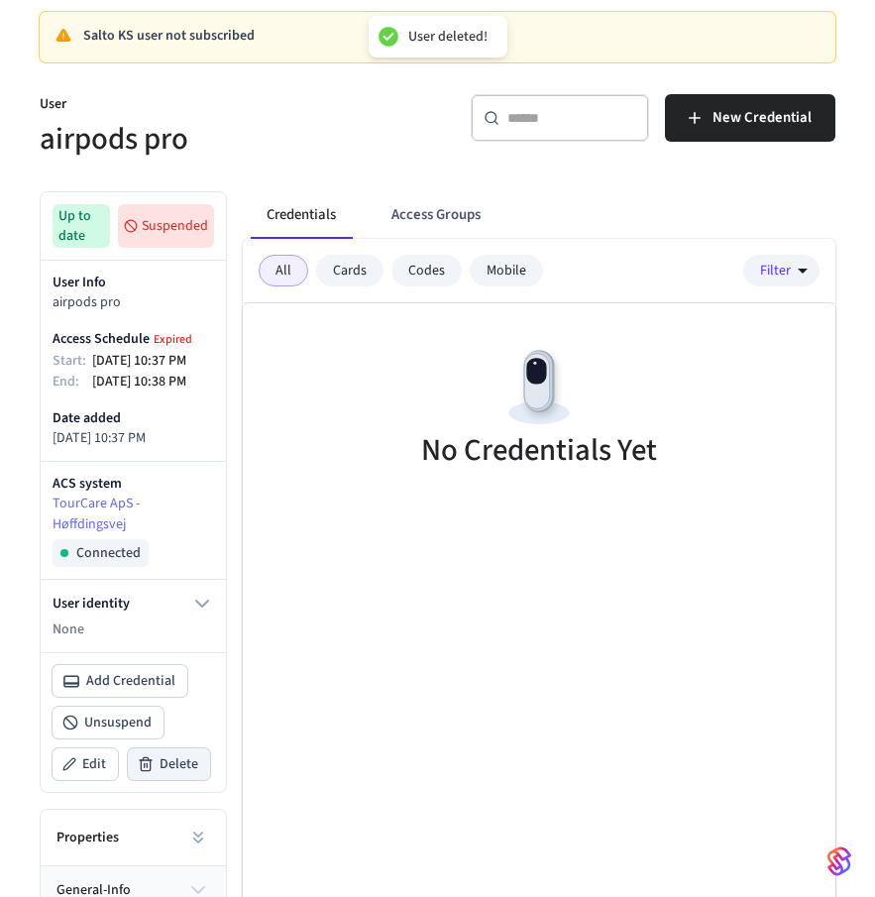
scroll to position [0, 0]
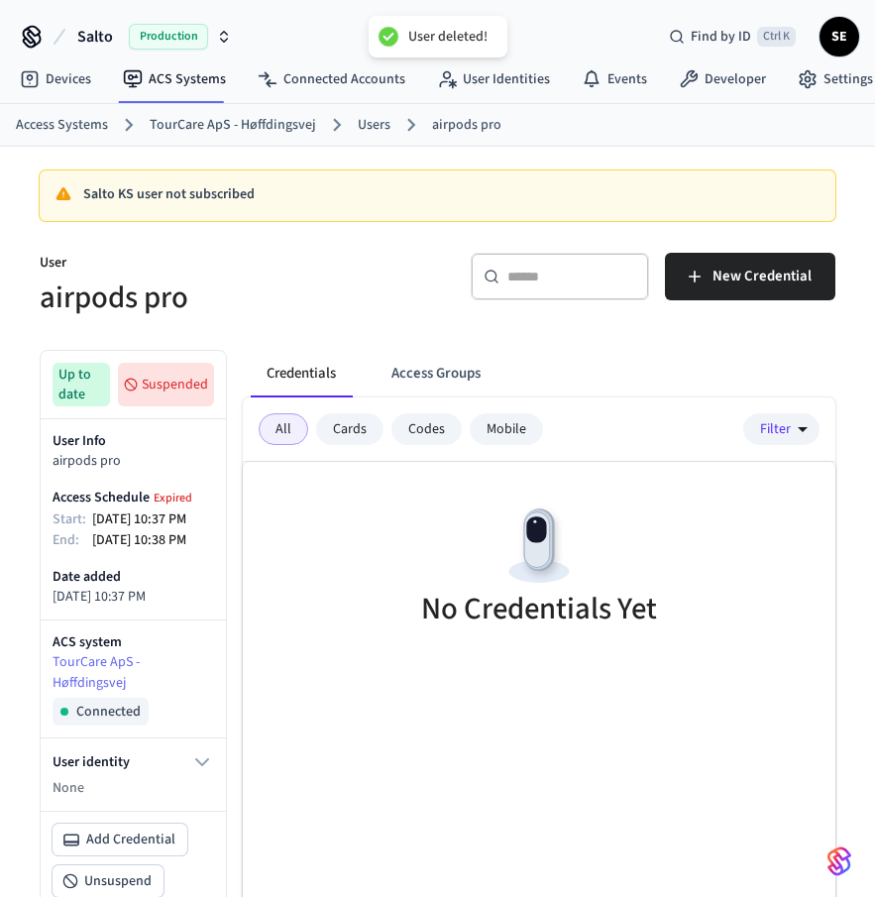
click at [377, 127] on link "Users" at bounding box center [374, 125] width 33 height 21
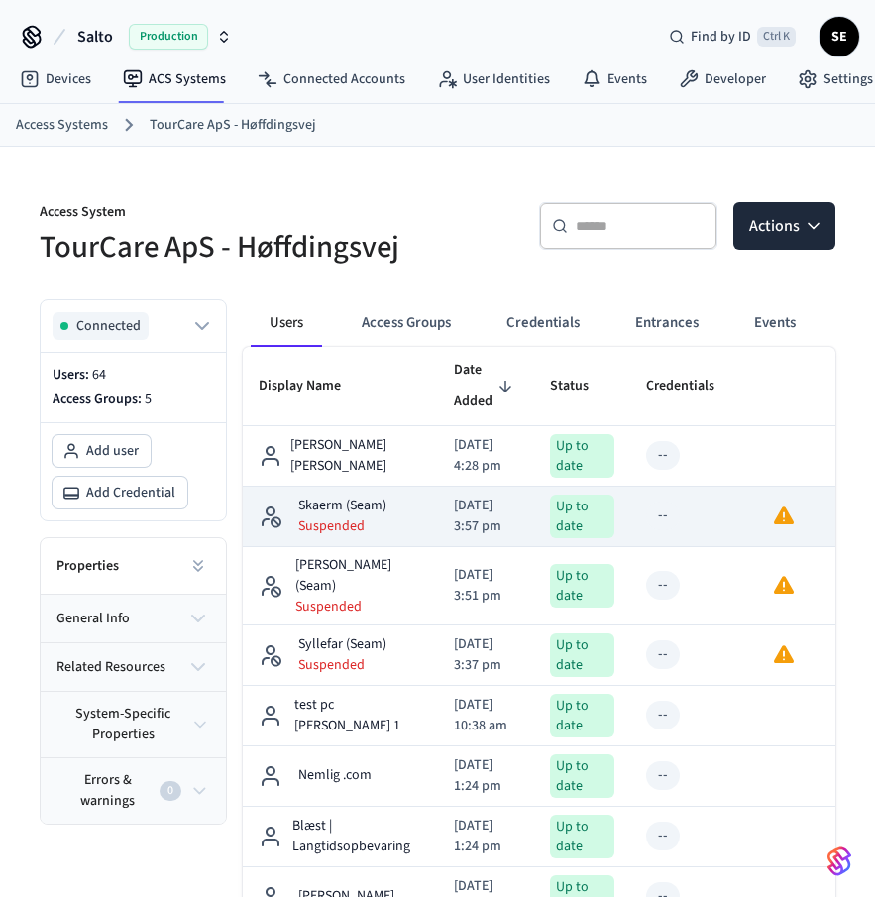
click at [377, 513] on p "Skaerm (Seam)" at bounding box center [342, 506] width 88 height 21
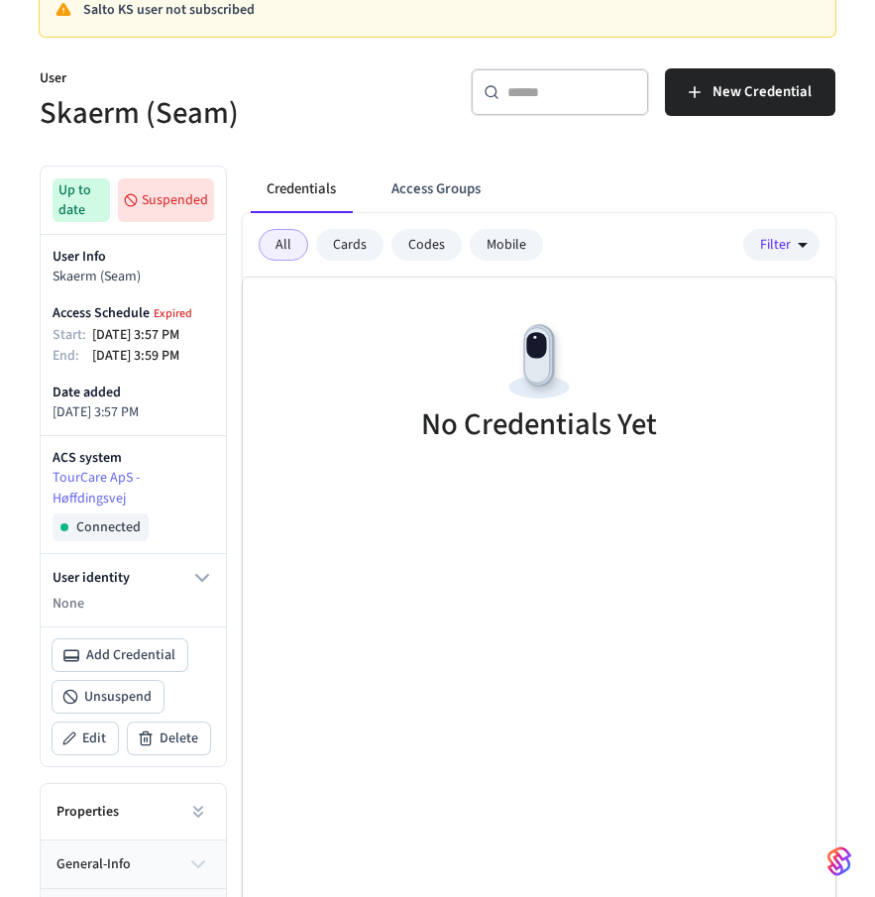
scroll to position [198, 0]
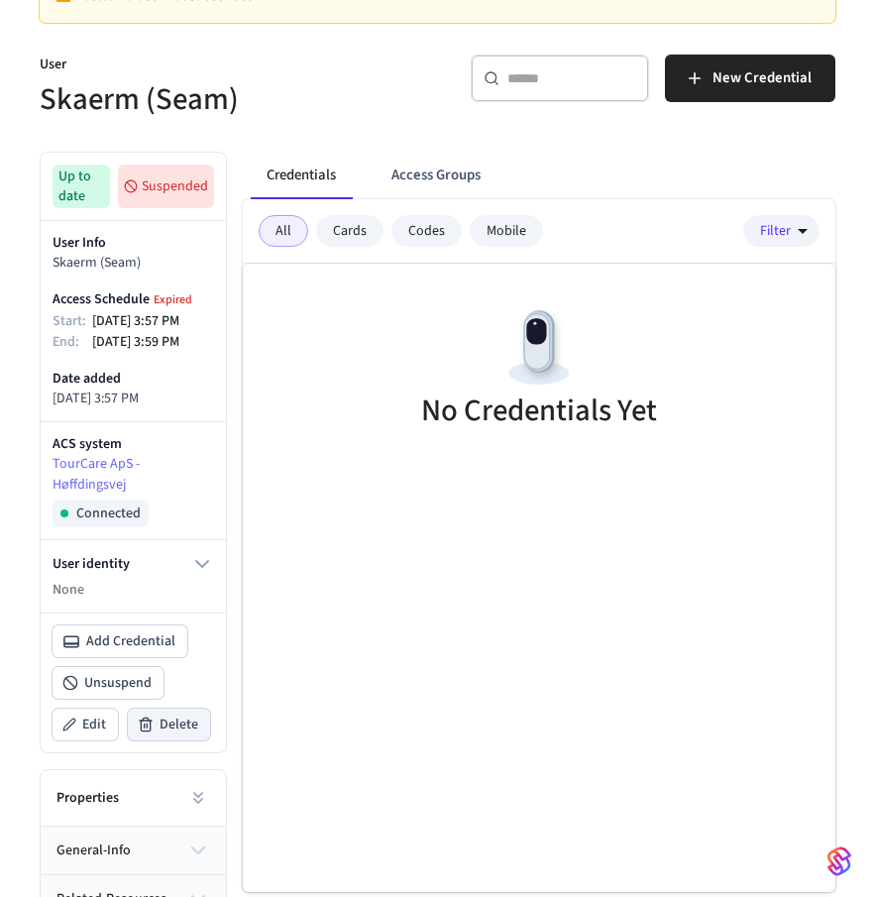
click at [197, 740] on button "Delete" at bounding box center [169, 725] width 82 height 32
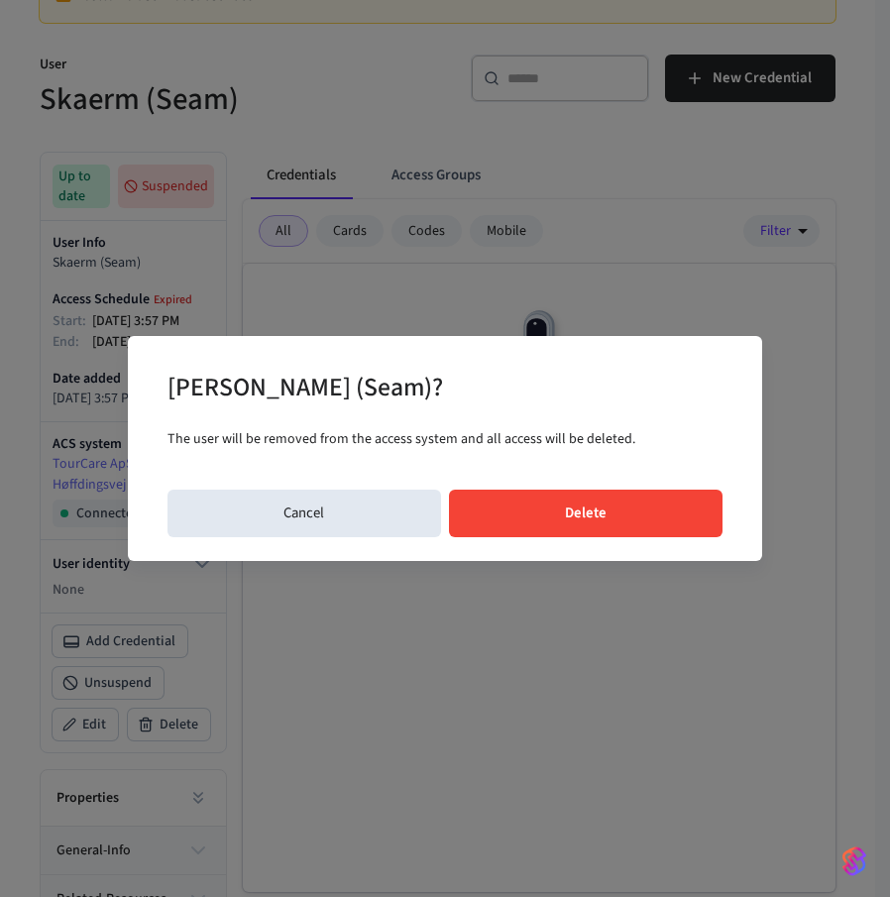
click at [564, 495] on button "Delete" at bounding box center [586, 514] width 275 height 48
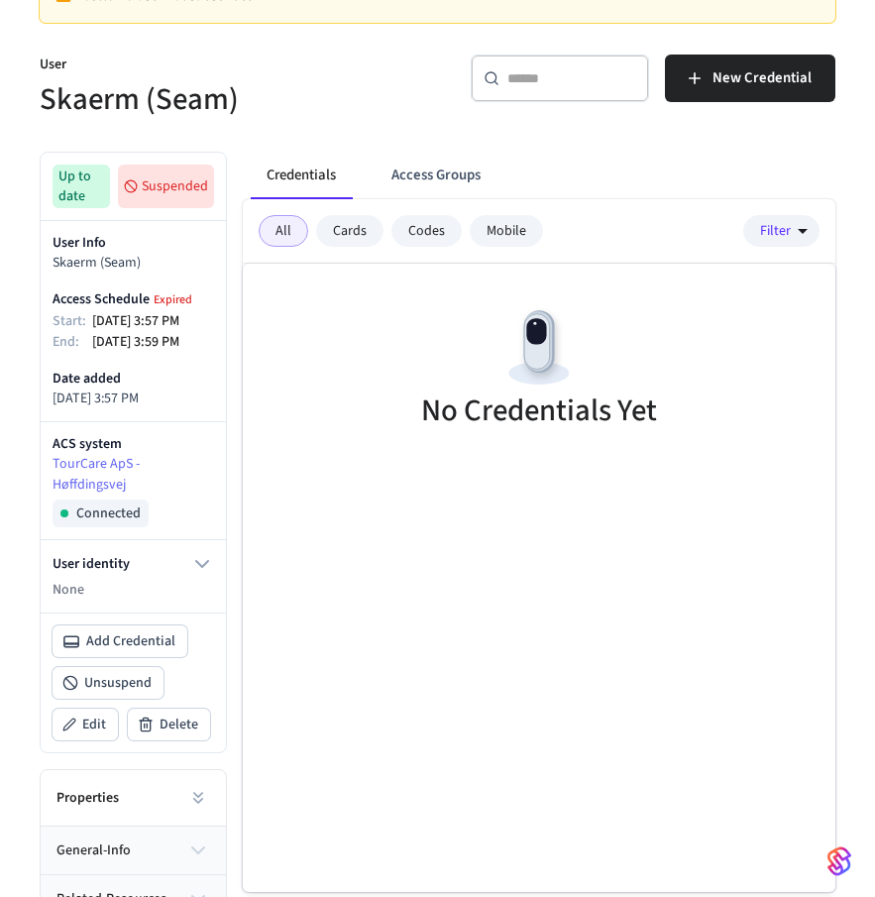
click at [436, 349] on div "No Credentials Yet" at bounding box center [539, 371] width 593 height 215
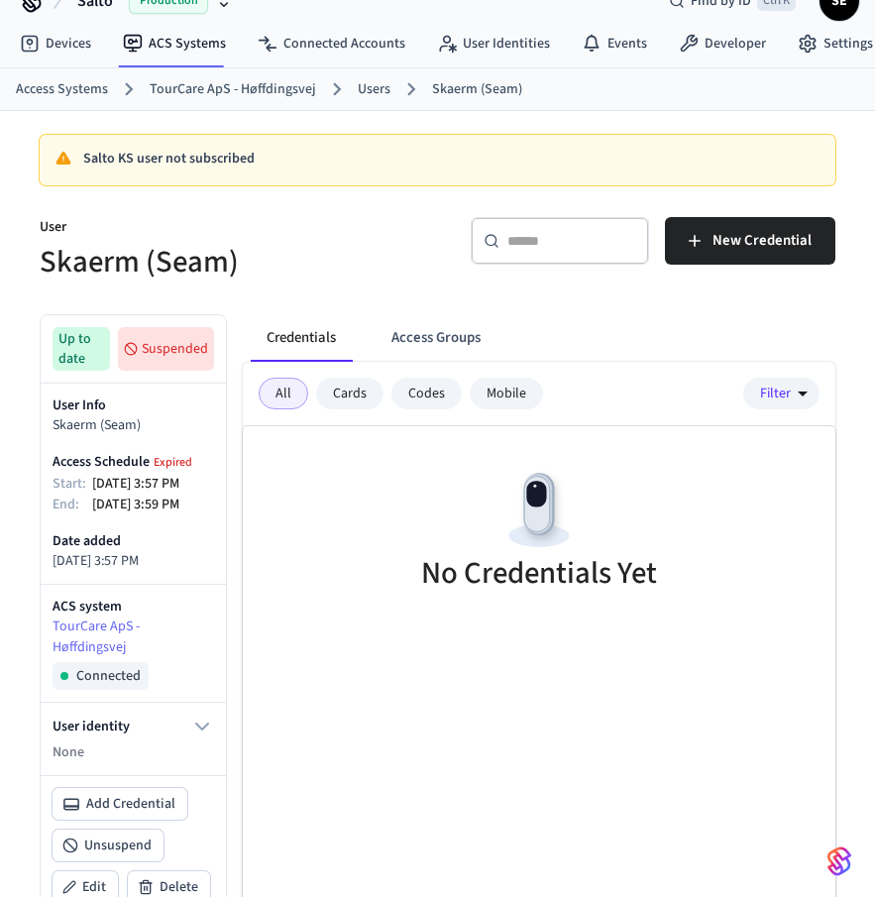
scroll to position [0, 0]
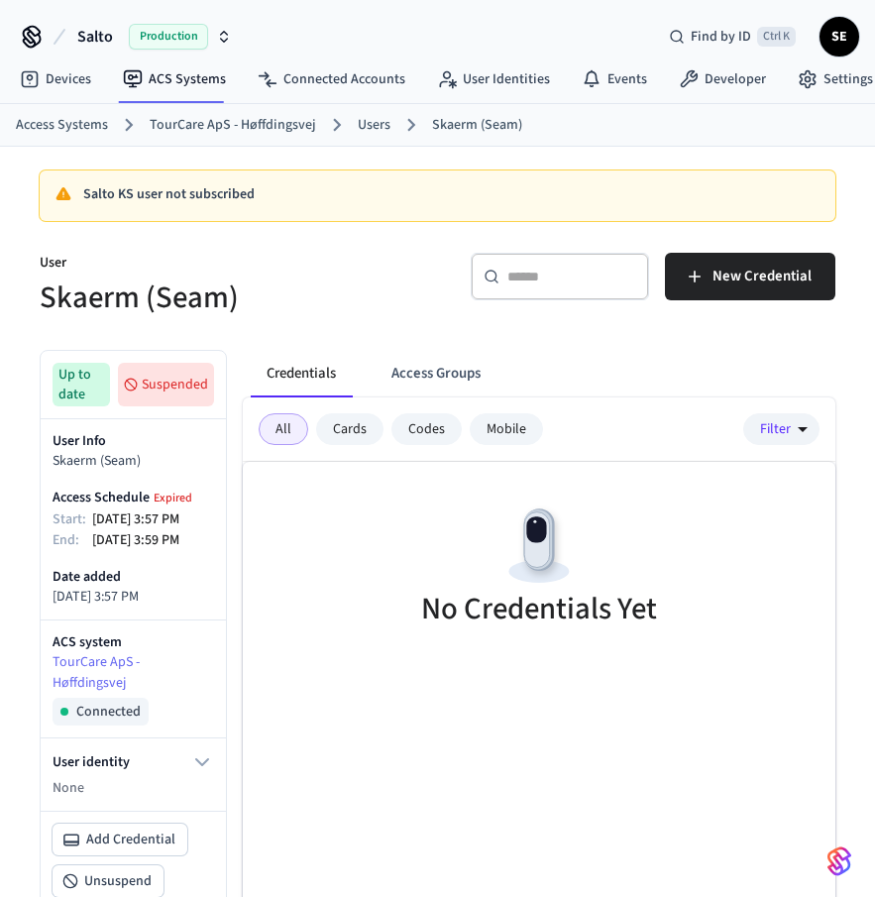
click at [369, 125] on link "Users" at bounding box center [374, 125] width 33 height 21
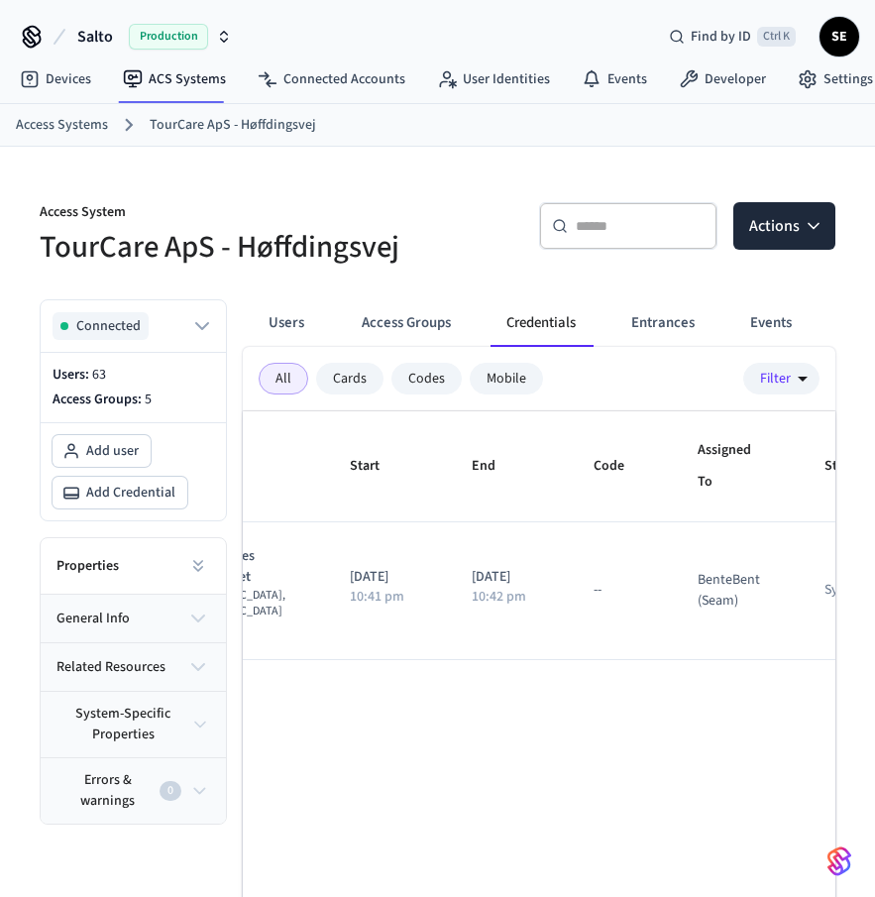
scroll to position [0, 242]
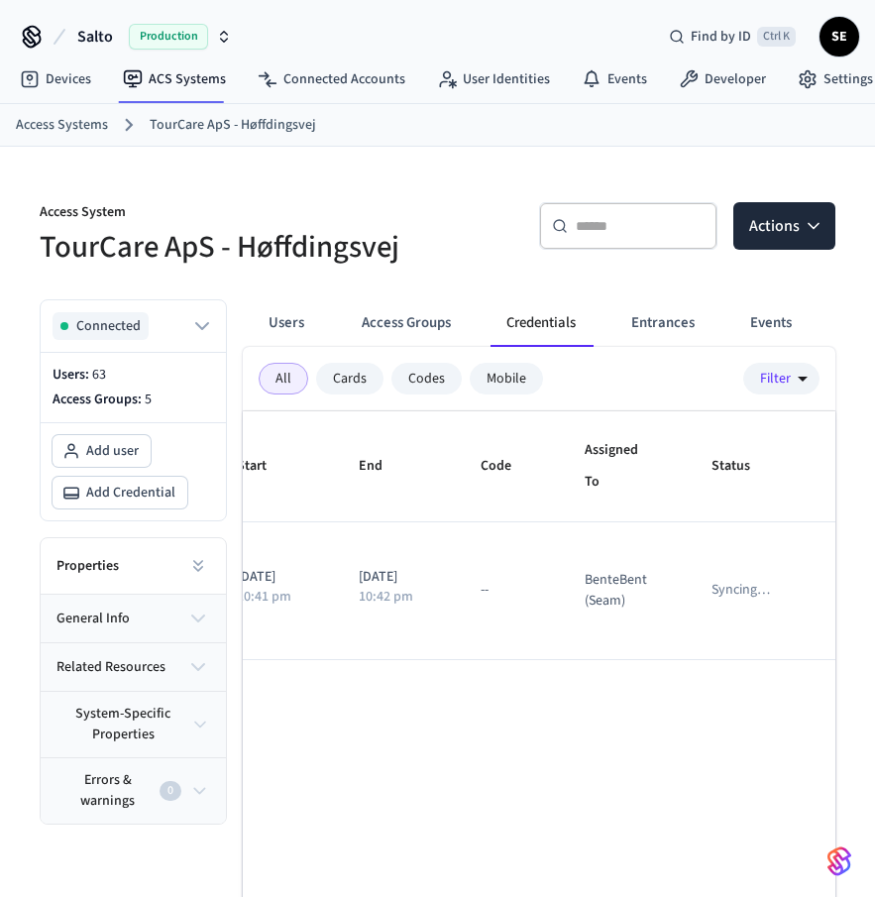
click at [617, 740] on div "Name Start End Code Assigned To Status No entrances assigned yet [GEOGRAPHIC_DA…" at bounding box center [539, 725] width 593 height 629
click at [582, 774] on div "Name Start End Code Assigned To Status No entrances assigned yet [GEOGRAPHIC_DA…" at bounding box center [539, 725] width 593 height 629
click at [603, 798] on div "Name Start End Code Assigned To Status No entrances assigned yet [GEOGRAPHIC_DA…" at bounding box center [539, 725] width 593 height 629
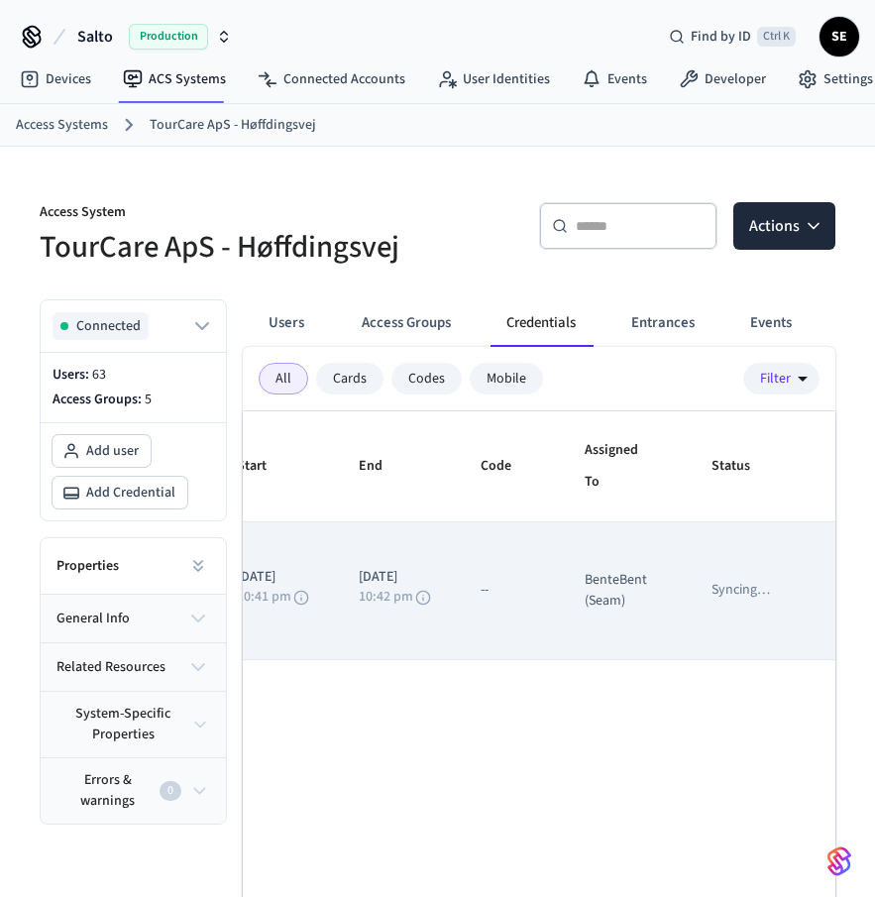
click at [832, 599] on icon "sticky table" at bounding box center [845, 591] width 26 height 26
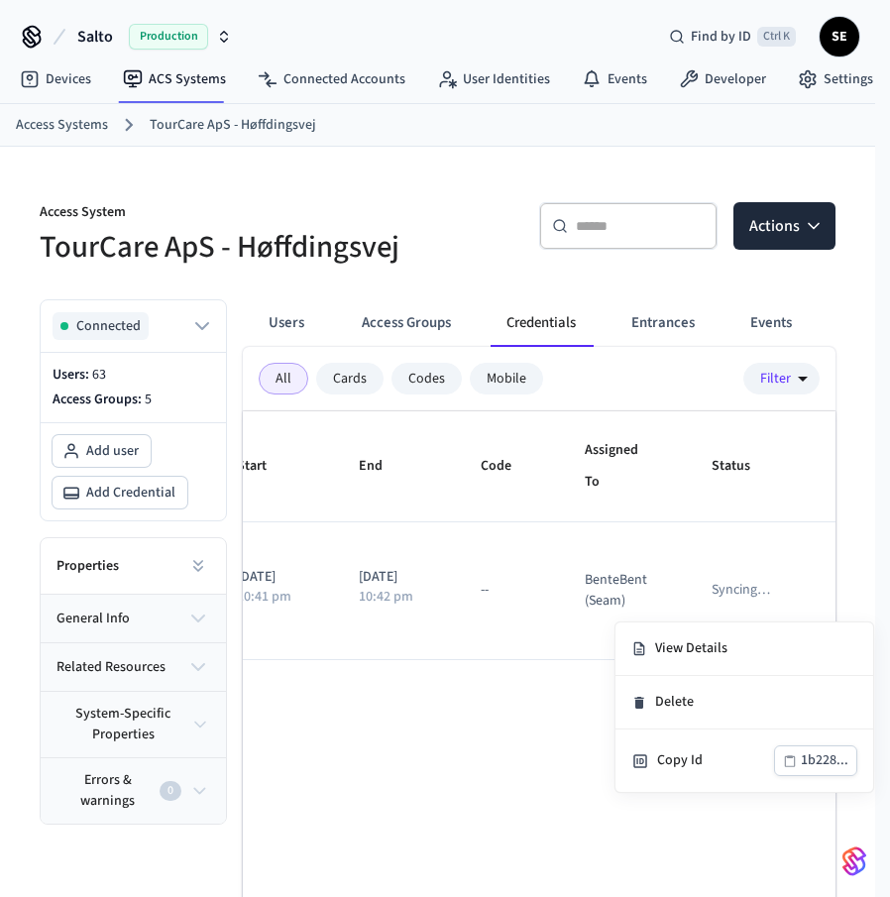
click at [506, 763] on div at bounding box center [445, 448] width 890 height 897
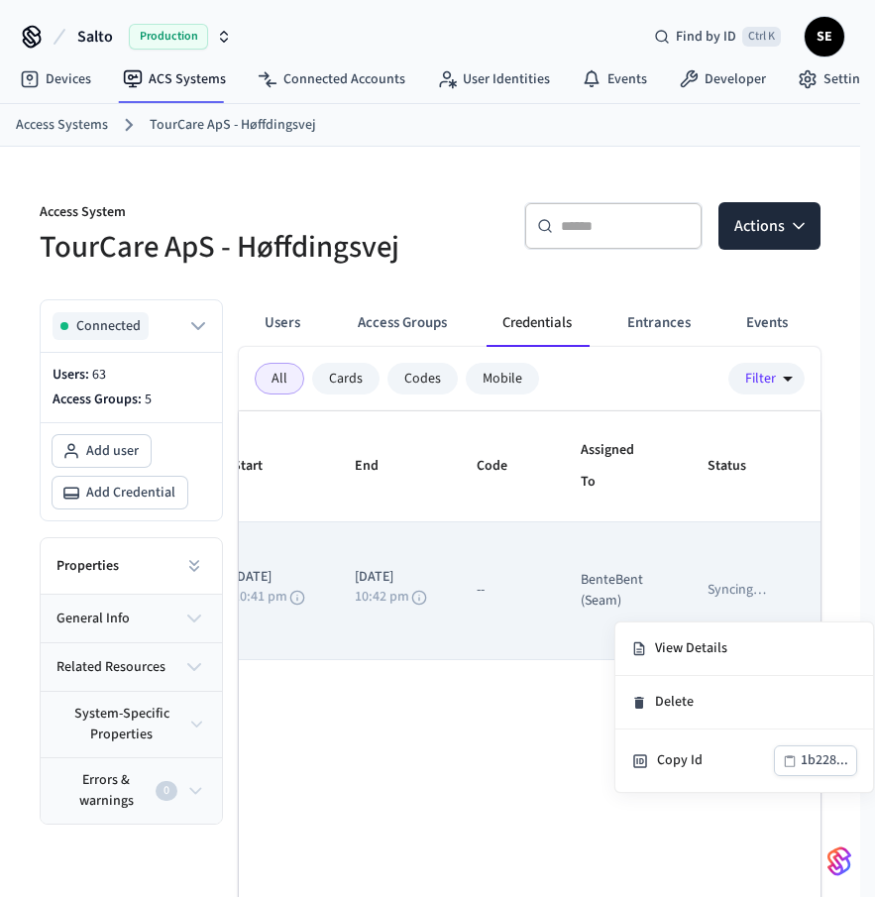
scroll to position [0, 230]
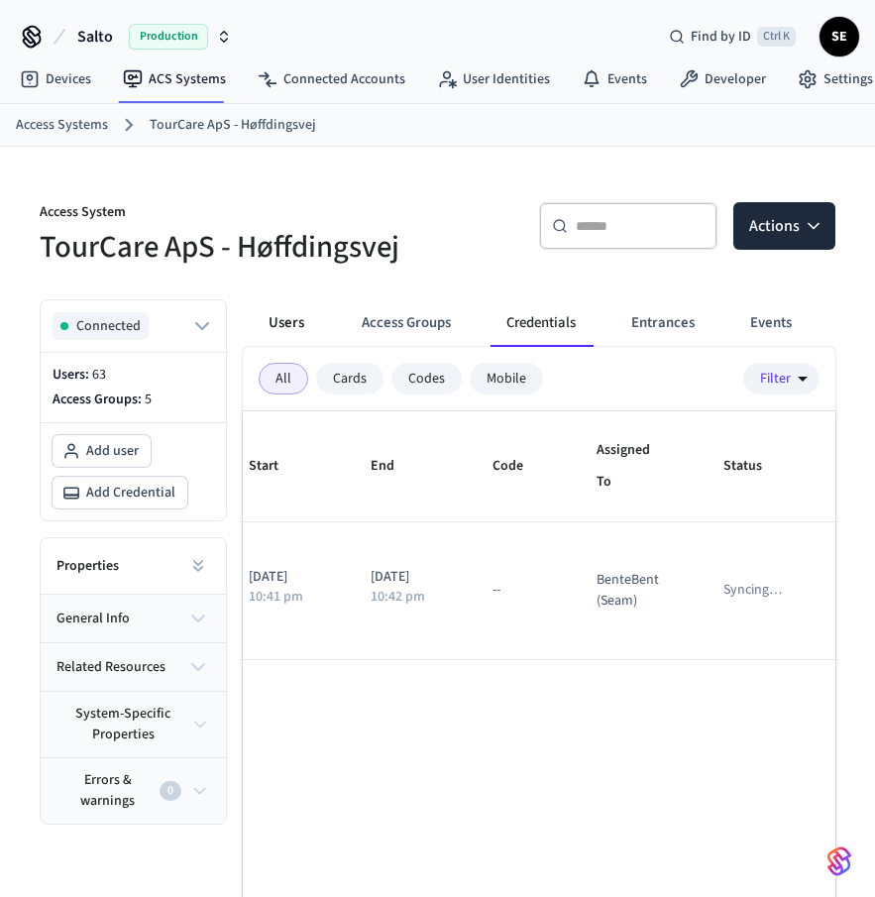
click at [281, 317] on button "Users" at bounding box center [286, 323] width 71 height 48
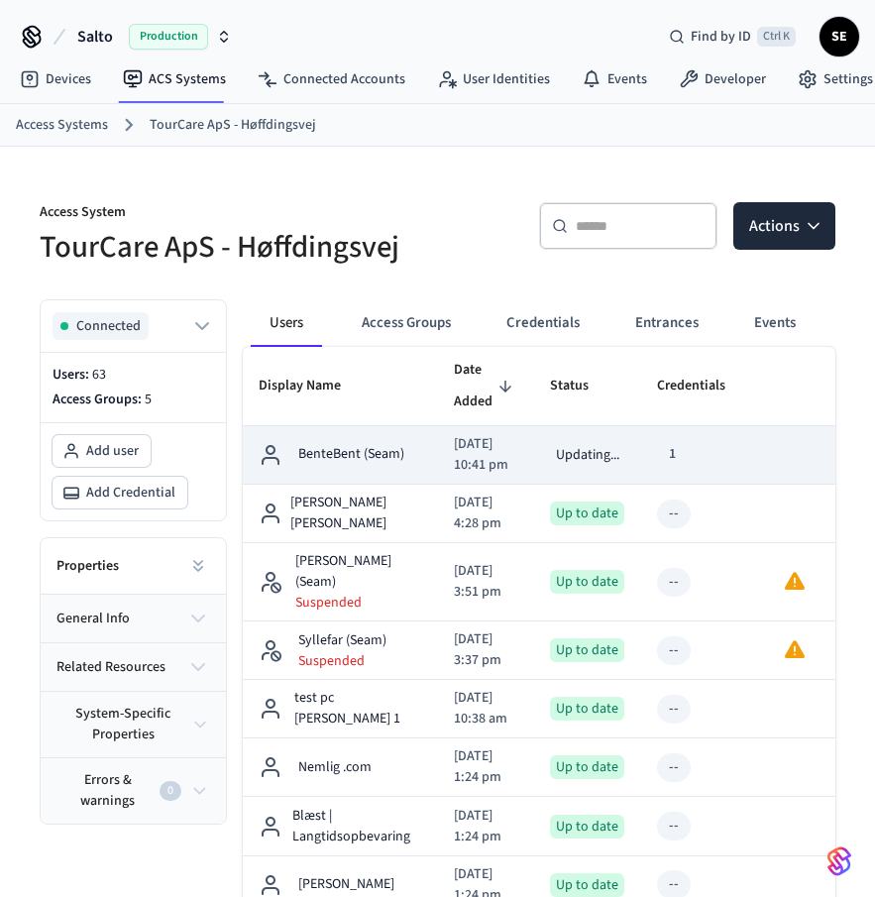
click at [456, 455] on p "[DATE] 10:41 pm" at bounding box center [486, 455] width 64 height 42
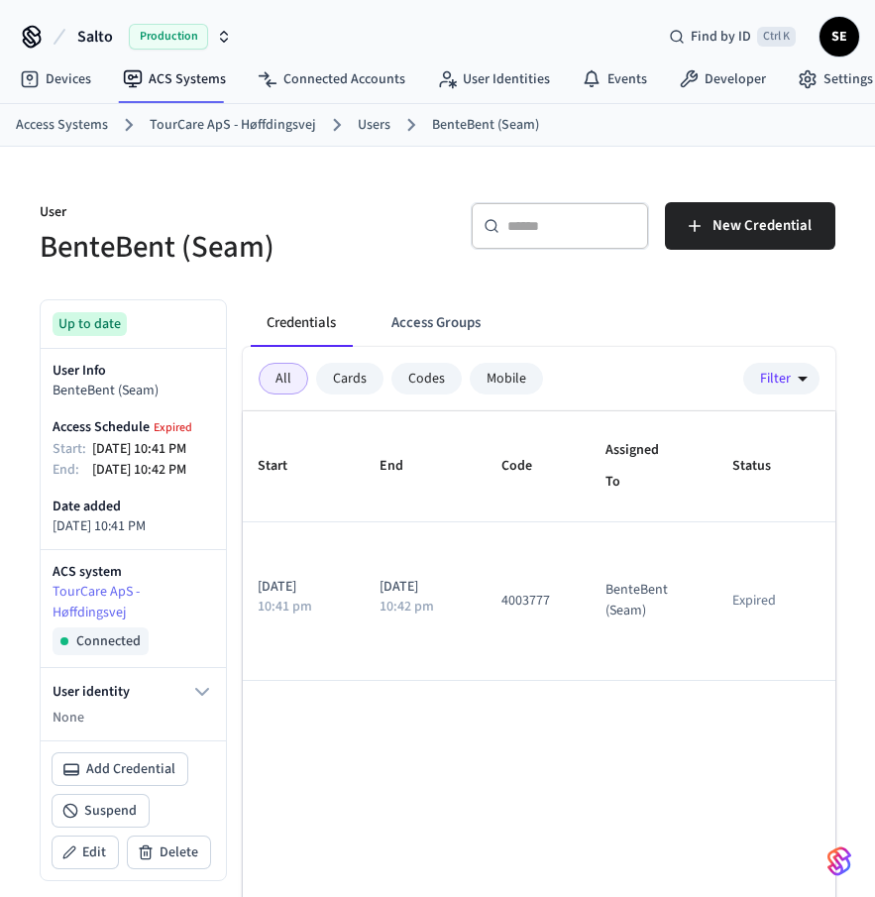
click at [366, 123] on link "Users" at bounding box center [374, 125] width 33 height 21
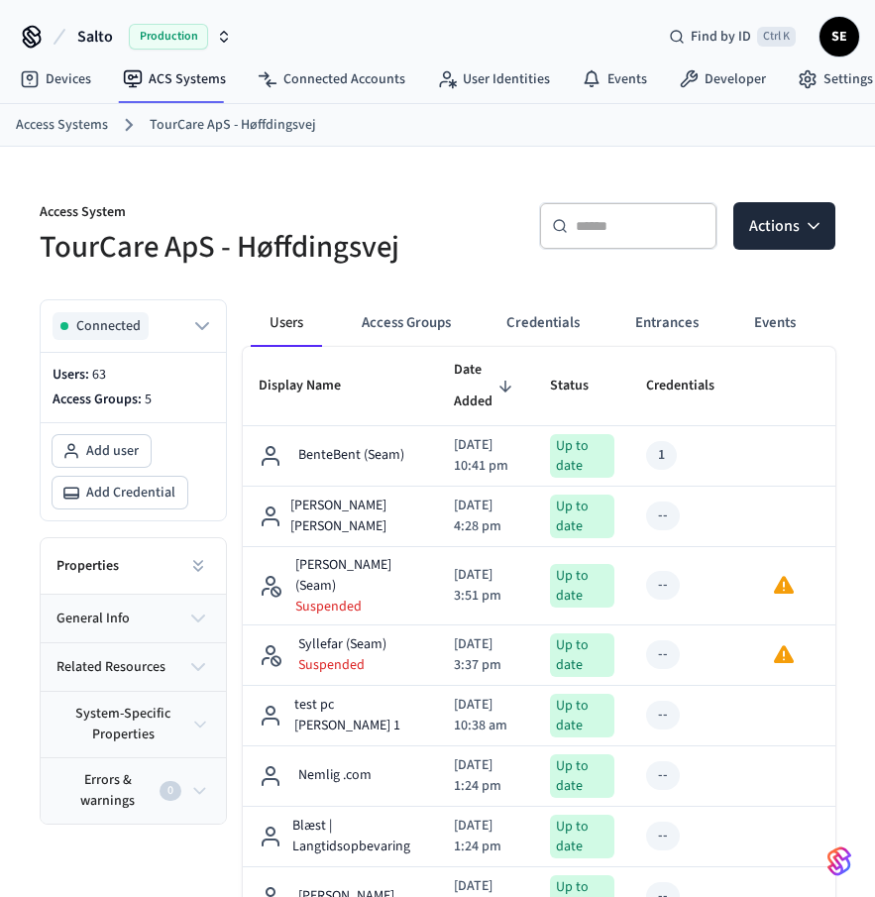
click at [201, 119] on link "TourCare ApS - Høffdingsvej" at bounding box center [233, 125] width 167 height 21
click at [545, 306] on button "Credentials" at bounding box center [543, 323] width 105 height 48
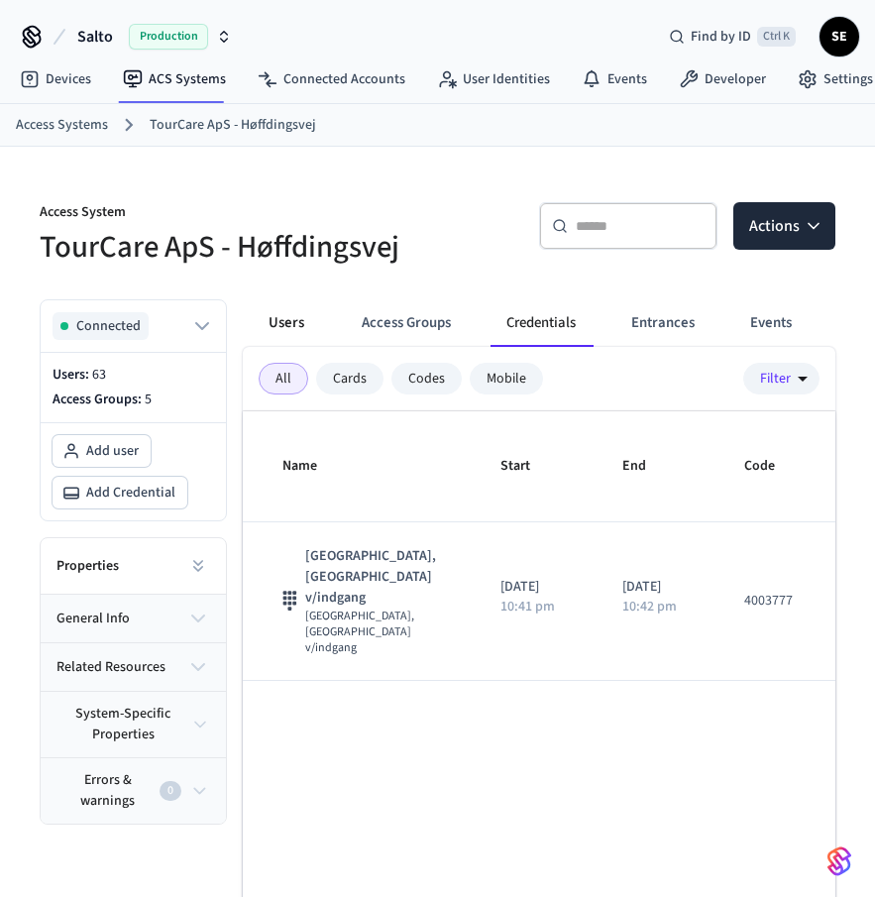
click at [277, 327] on button "Users" at bounding box center [286, 323] width 71 height 48
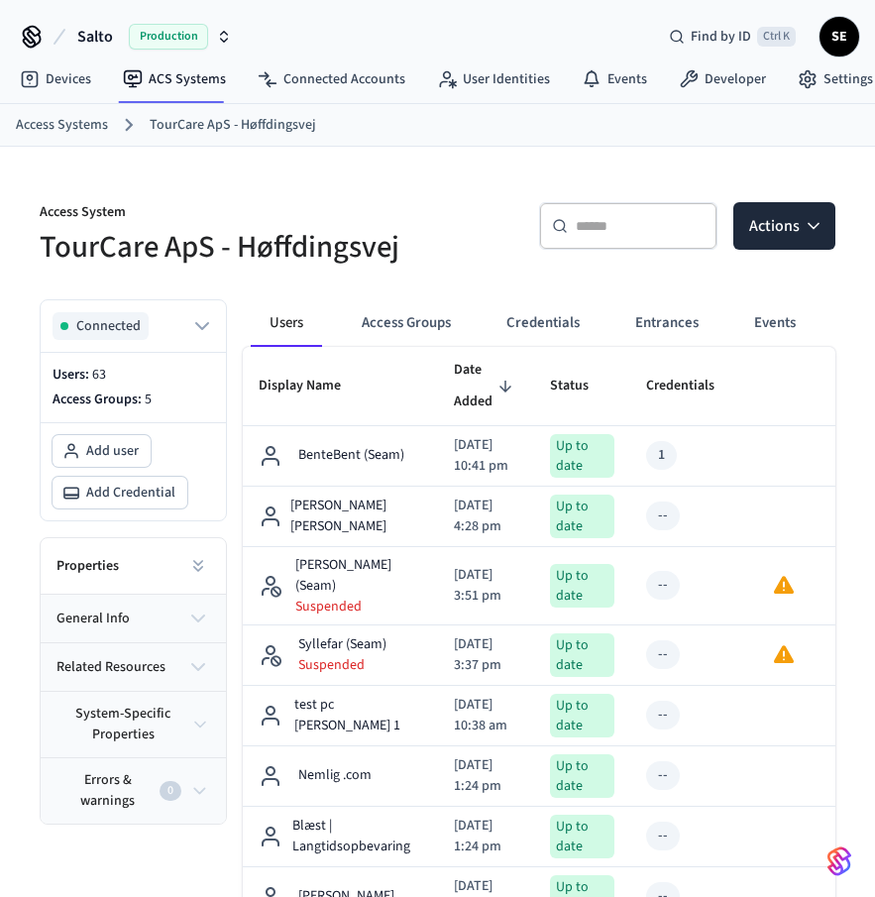
click at [230, 136] on ol "Access Systems TourCare ApS - Høffdingsvej" at bounding box center [446, 125] width 860 height 26
click at [33, 118] on link "Access Systems" at bounding box center [62, 125] width 92 height 21
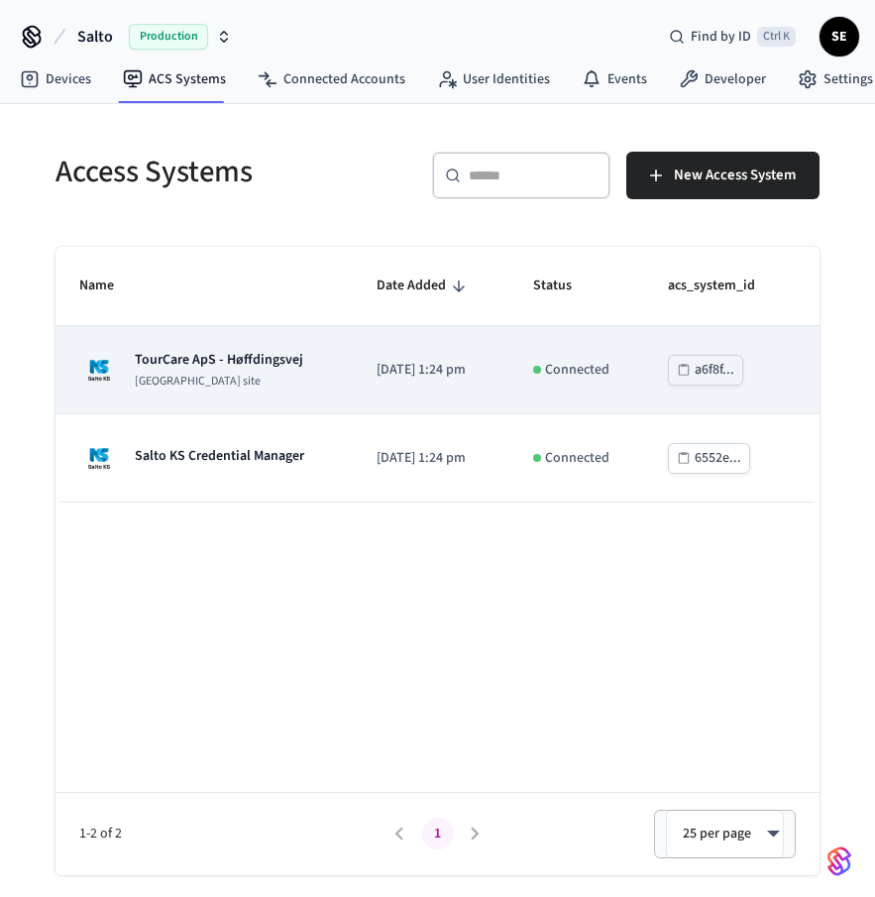
click at [258, 330] on td "TourCare ApS - Høffdingsvej [GEOGRAPHIC_DATA] site" at bounding box center [204, 370] width 297 height 88
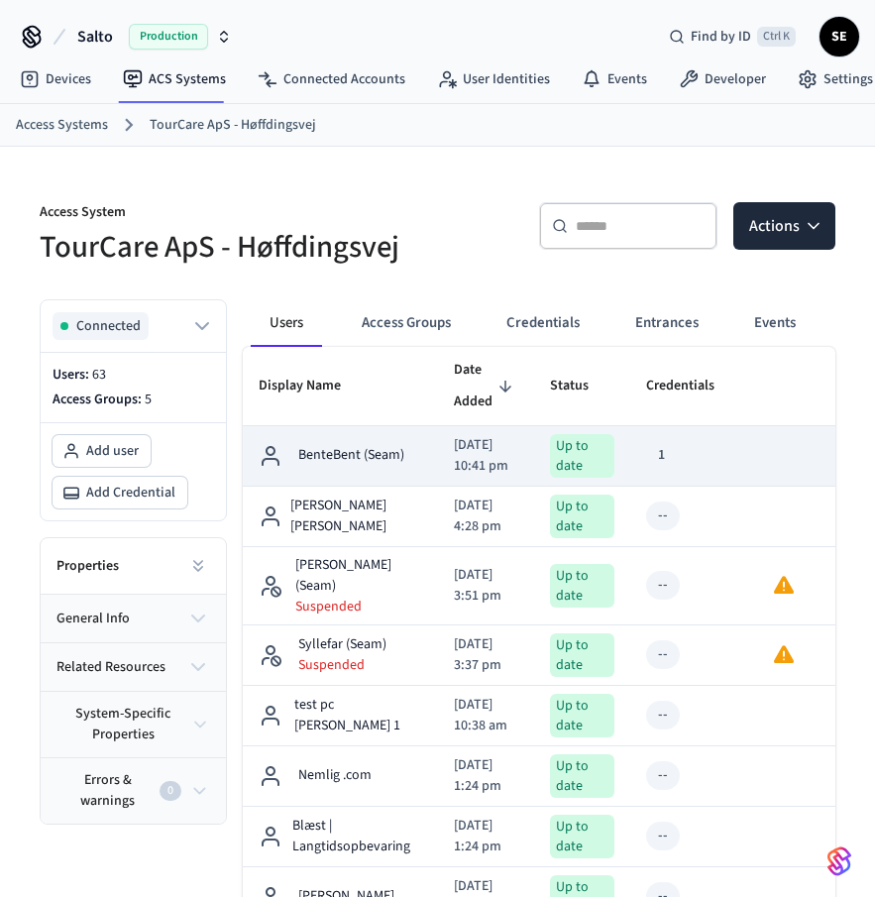
click at [822, 475] on td "sticky table" at bounding box center [850, 456] width 73 height 60
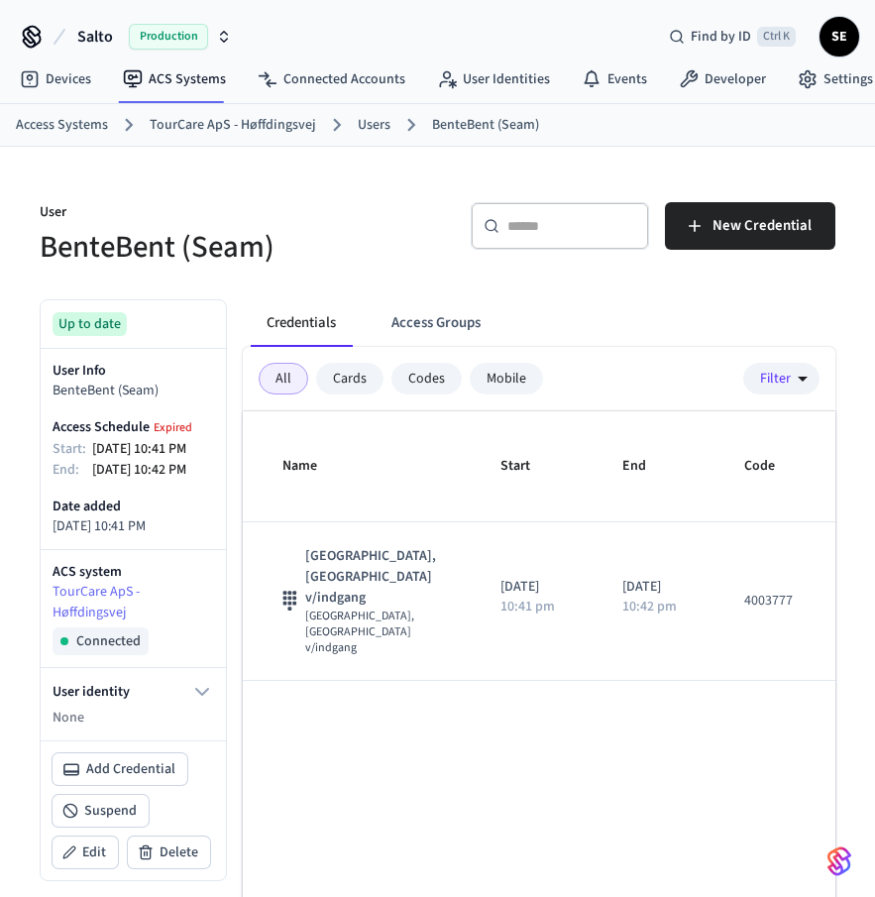
click at [74, 127] on link "Access Systems" at bounding box center [62, 125] width 92 height 21
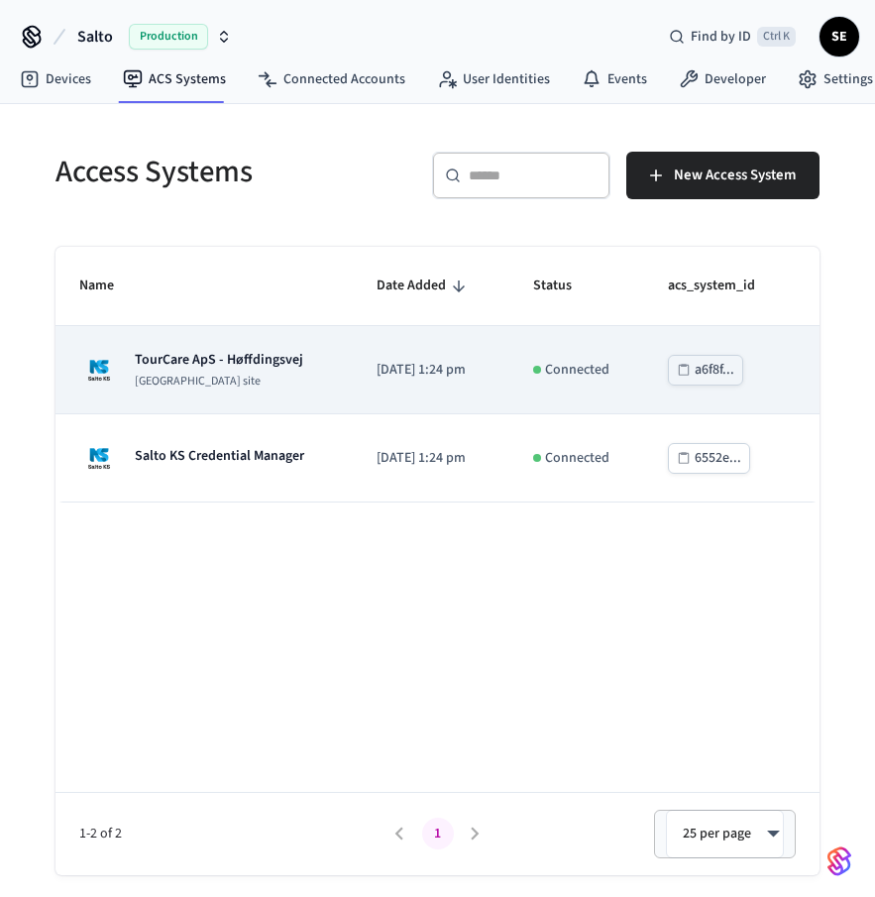
click at [196, 373] on div "TourCare ApS - Høffdingsvej [GEOGRAPHIC_DATA] site" at bounding box center [219, 370] width 169 height 40
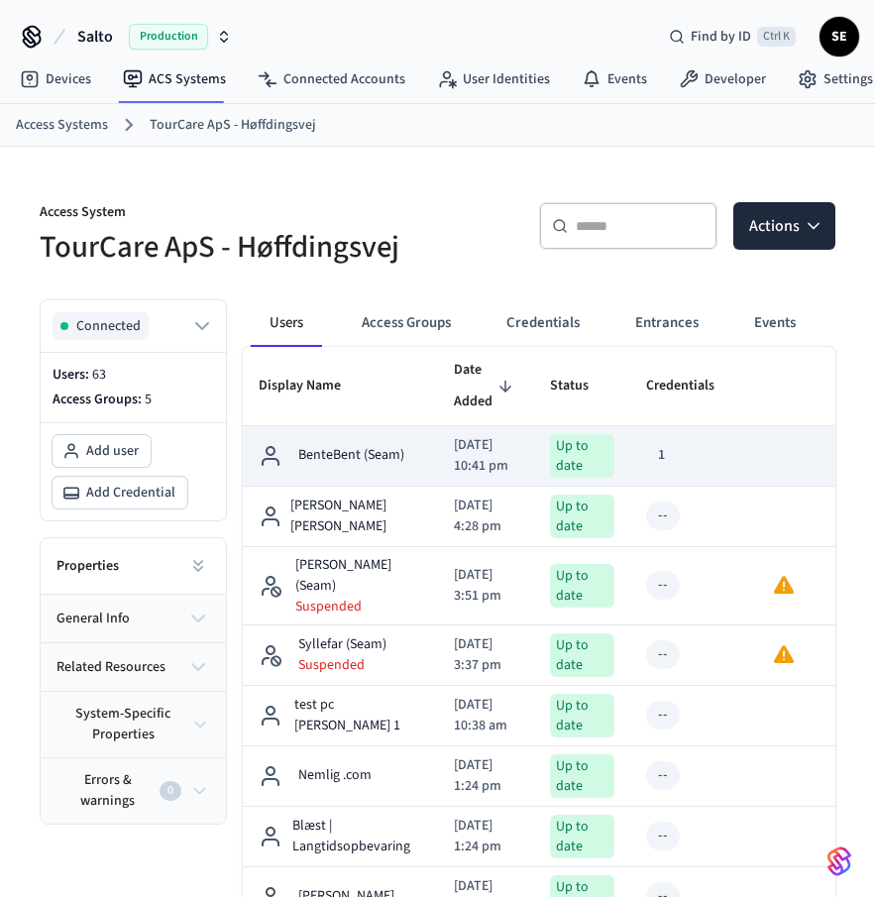
click at [394, 466] on p "BenteBent (Seam)" at bounding box center [351, 455] width 106 height 21
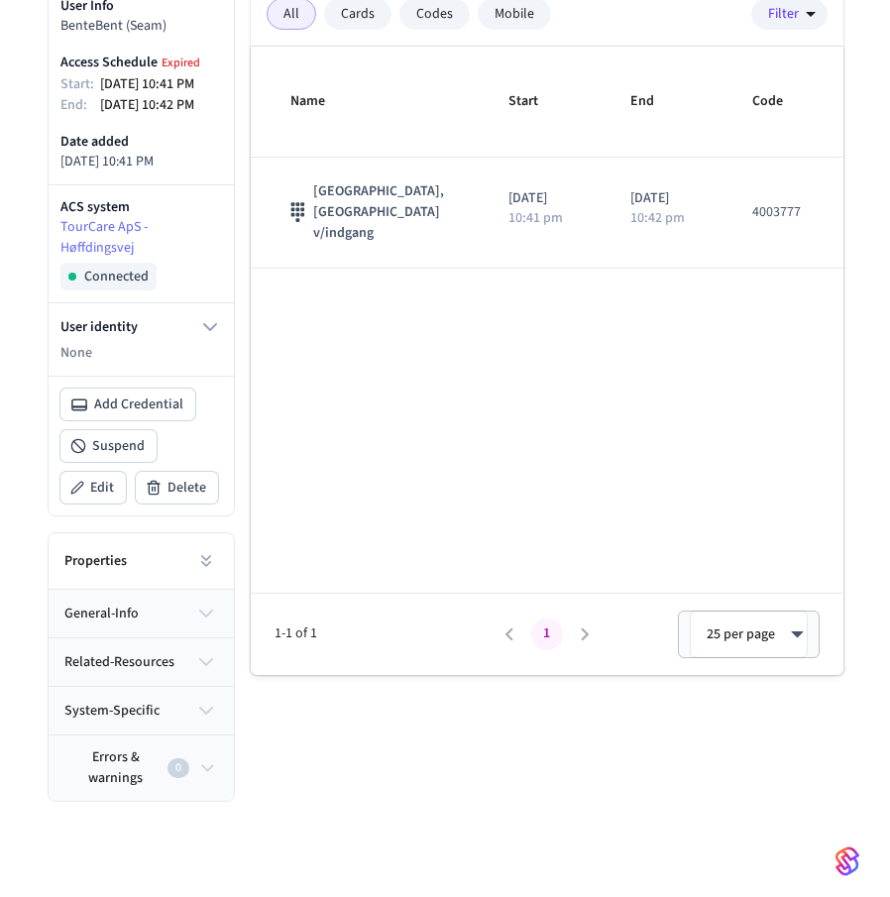
scroll to position [386, 0]
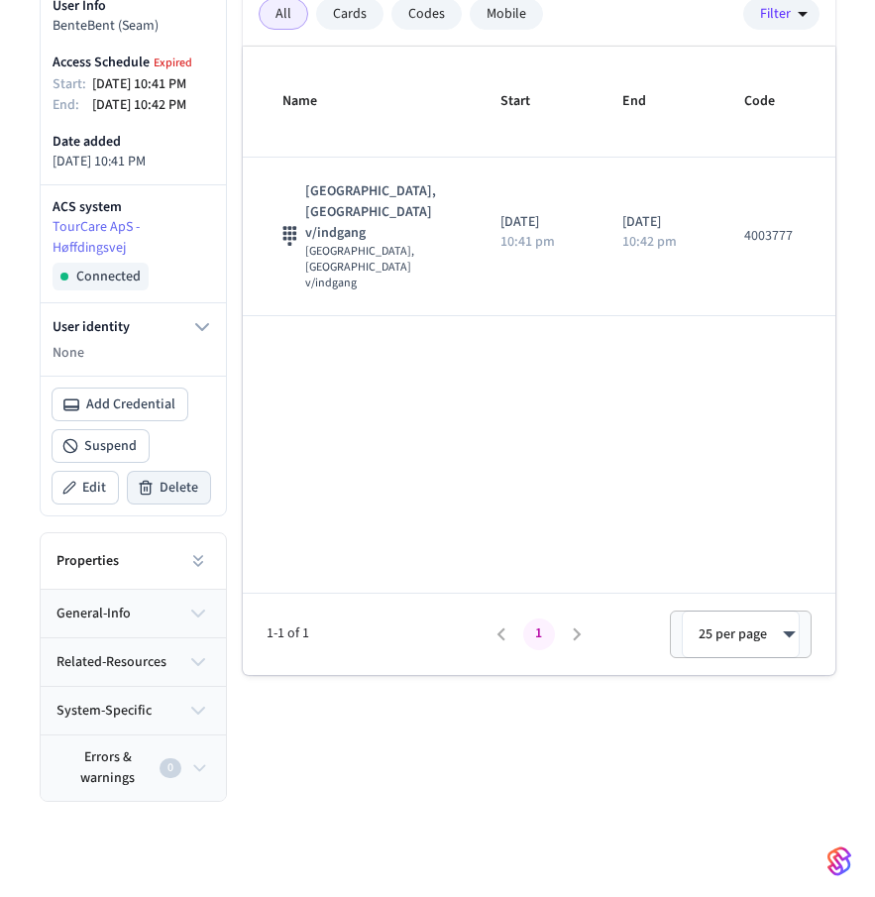
click at [189, 479] on span "Delete" at bounding box center [179, 488] width 39 height 20
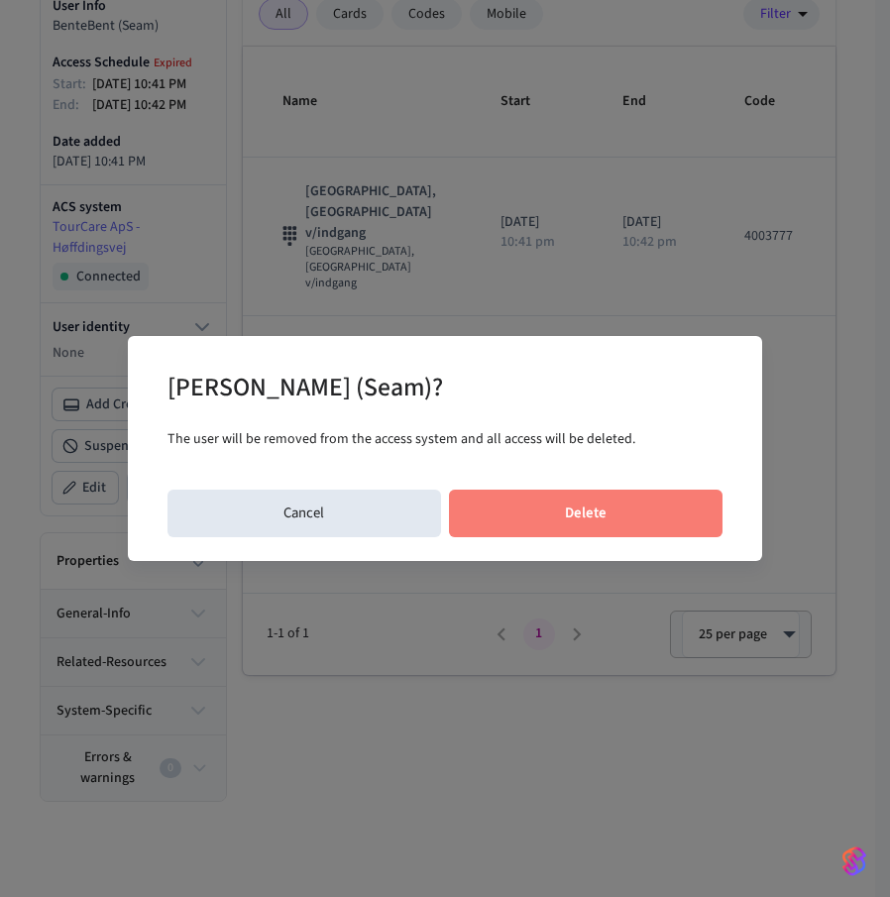
click at [587, 510] on button "Delete" at bounding box center [586, 514] width 275 height 48
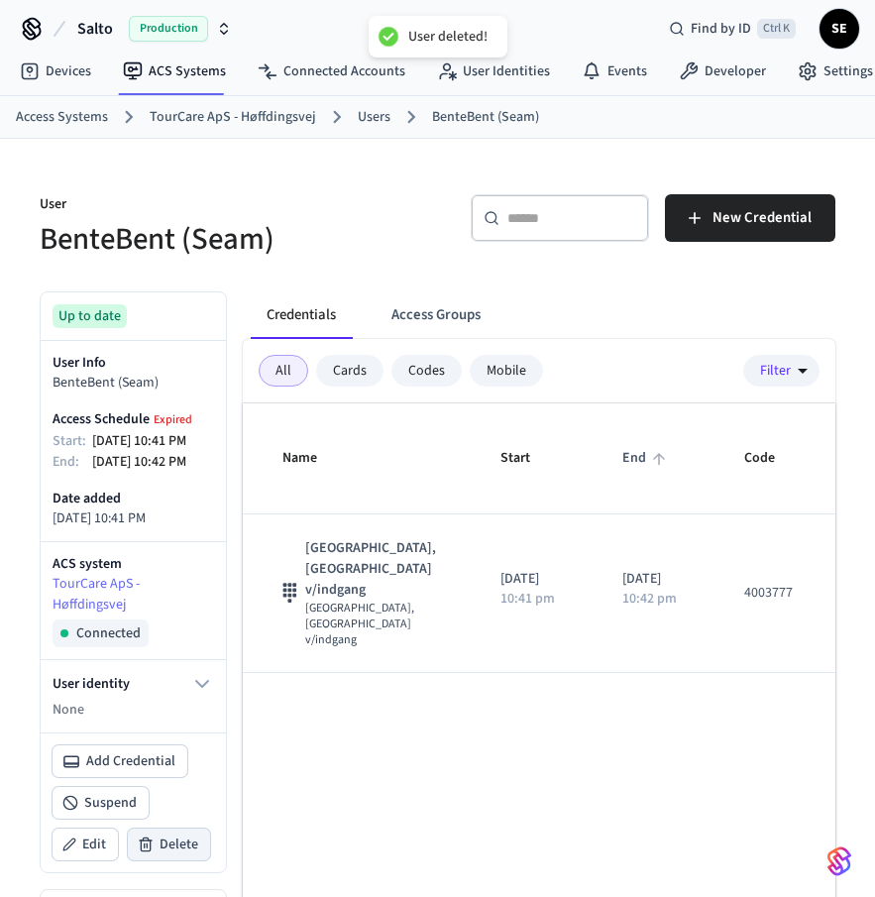
scroll to position [0, 0]
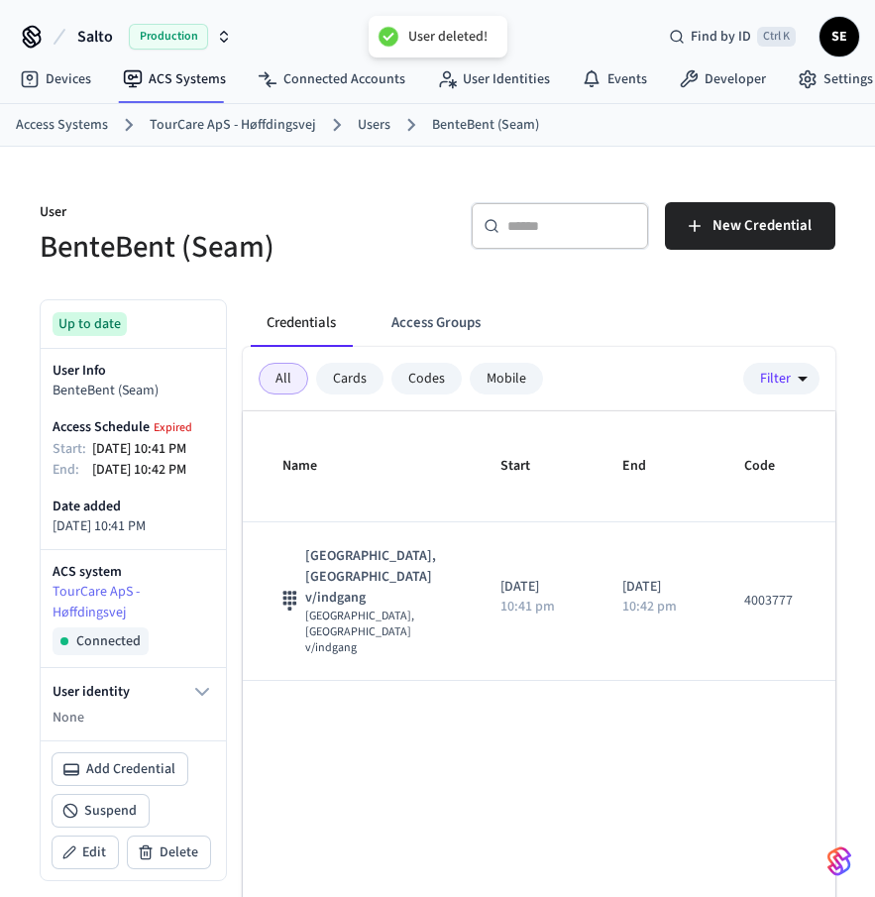
click at [386, 124] on ol "Access Systems TourCare ApS - Høffdingsvej Users BenteBent (Seam)" at bounding box center [446, 125] width 860 height 26
click at [372, 126] on link "Users" at bounding box center [374, 125] width 33 height 21
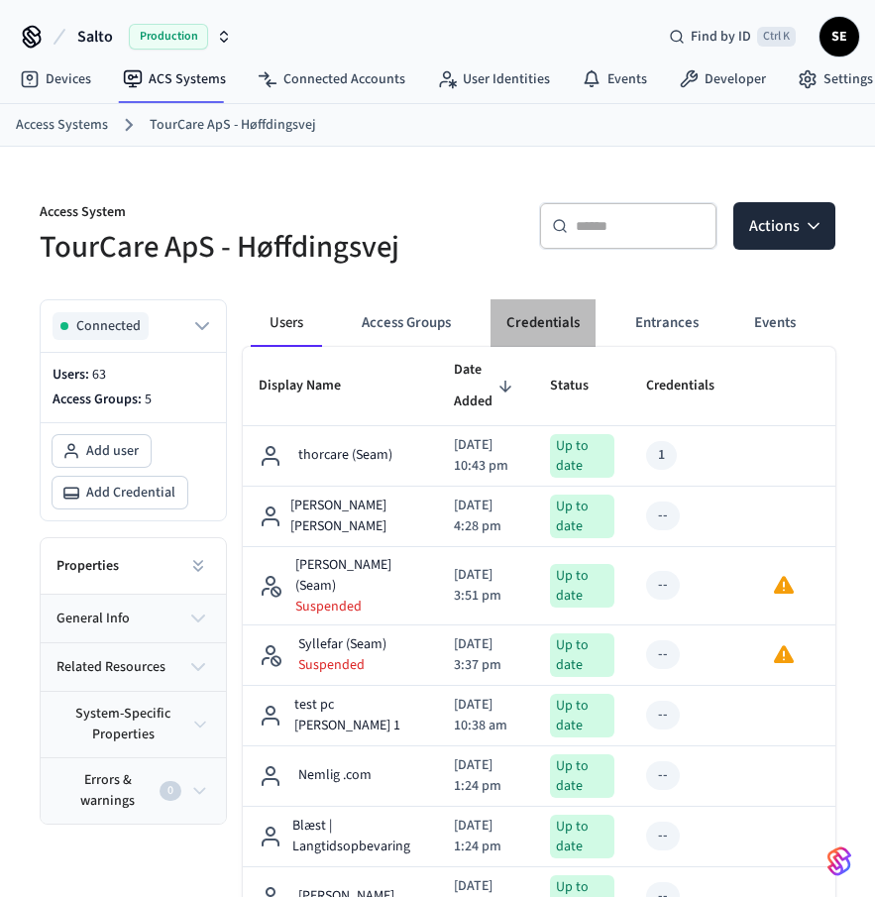
click at [539, 318] on button "Credentials" at bounding box center [543, 323] width 105 height 48
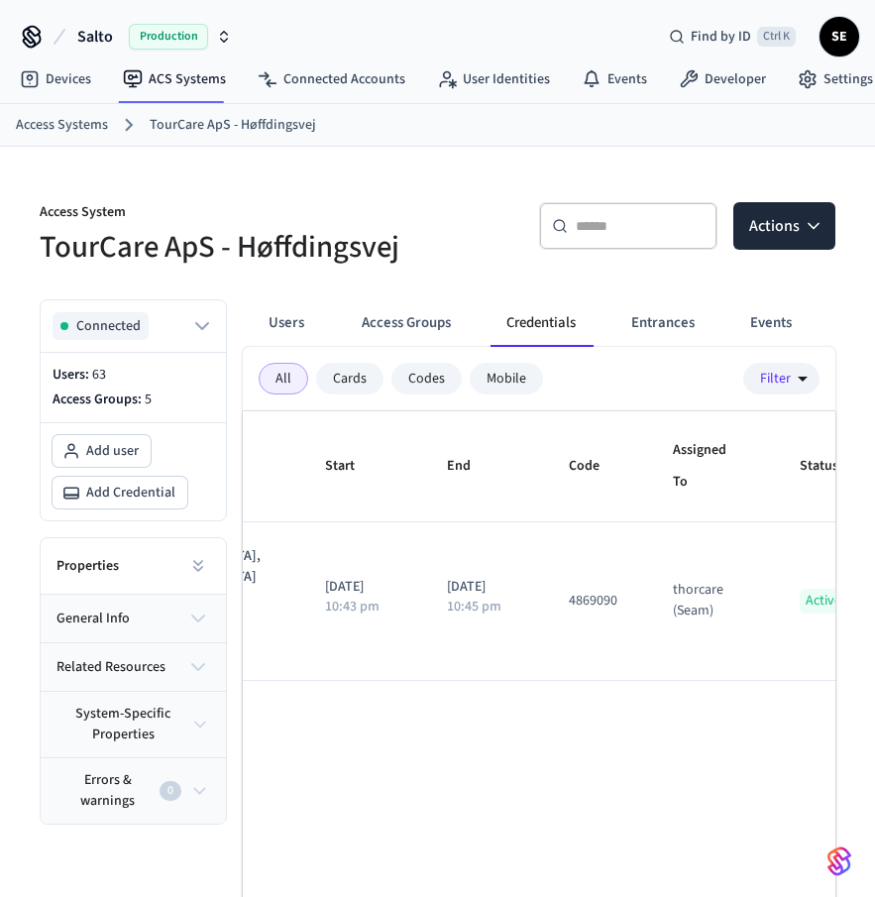
scroll to position [0, 197]
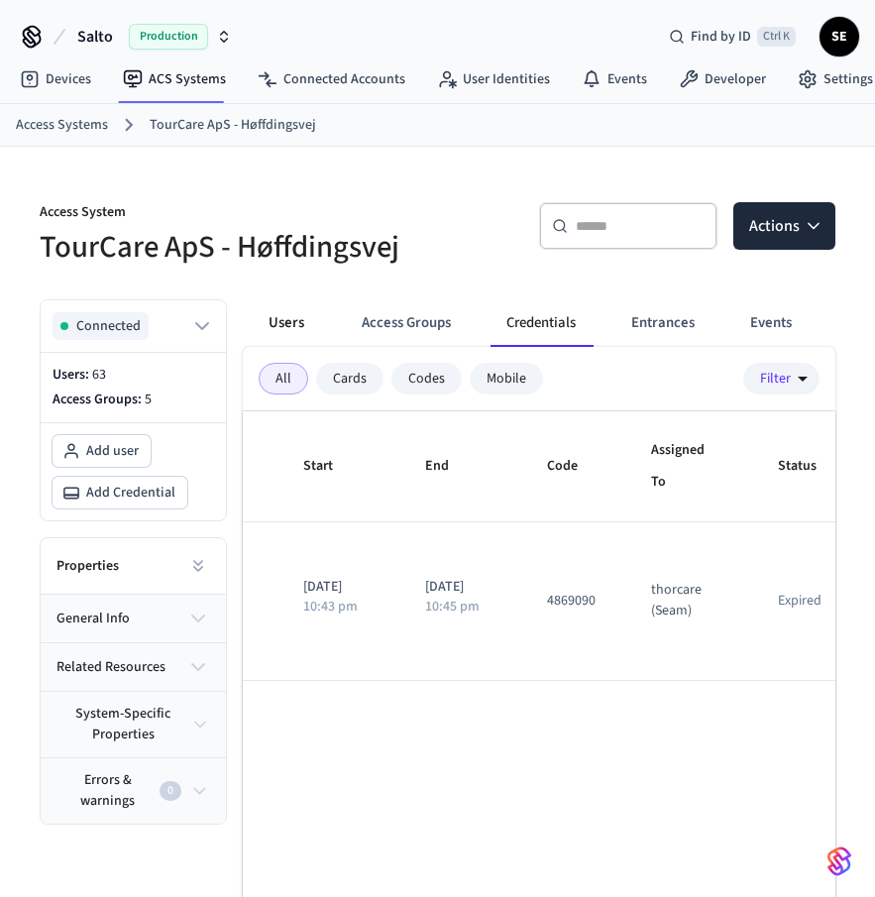
click at [283, 305] on button "Users" at bounding box center [286, 323] width 71 height 48
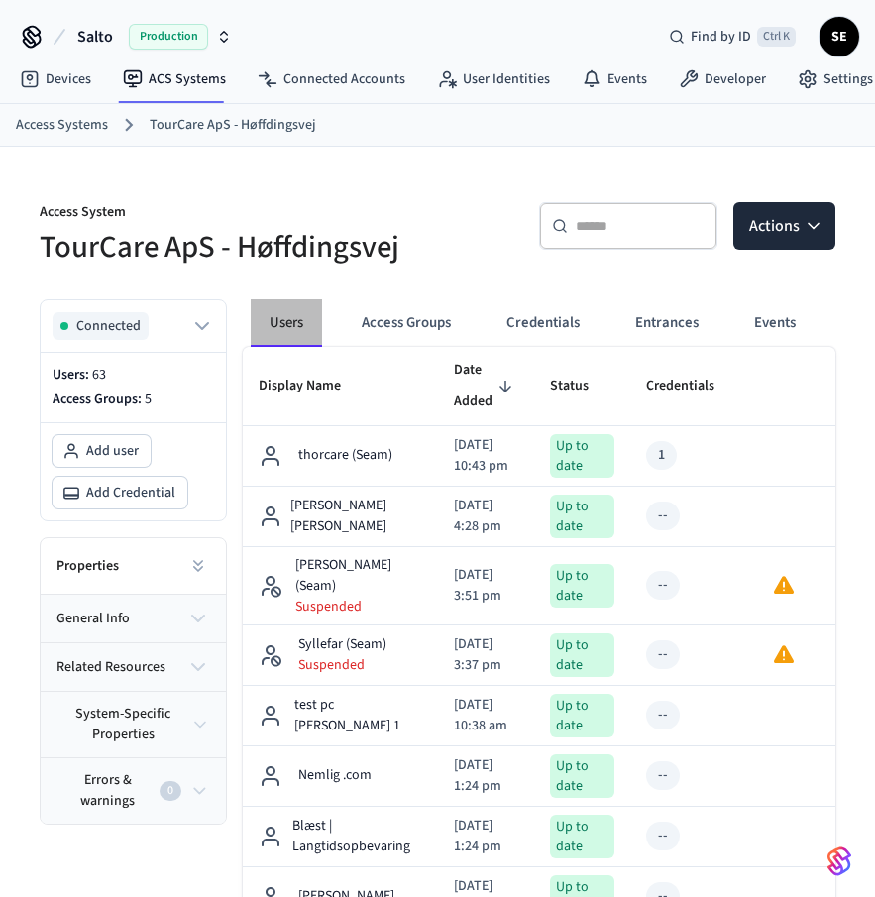
click at [301, 323] on button "Users" at bounding box center [286, 323] width 71 height 48
click at [389, 321] on button "Access Groups" at bounding box center [406, 323] width 121 height 48
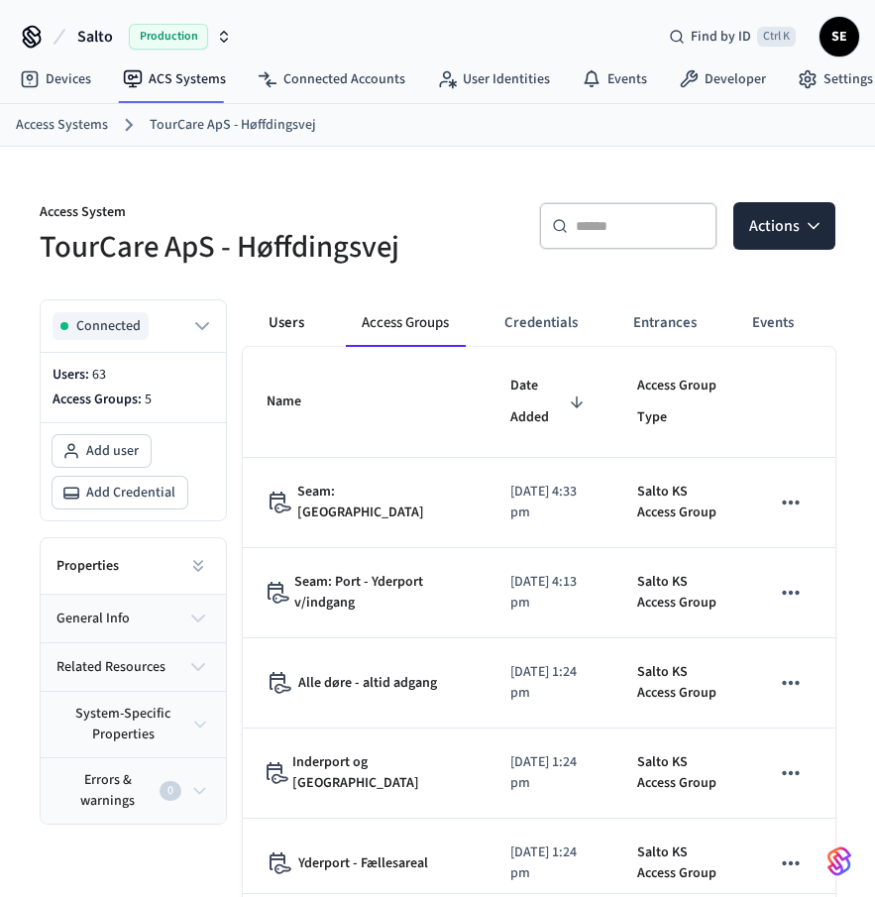
click at [262, 321] on button "Users" at bounding box center [286, 323] width 71 height 48
